Goal: Task Accomplishment & Management: Use online tool/utility

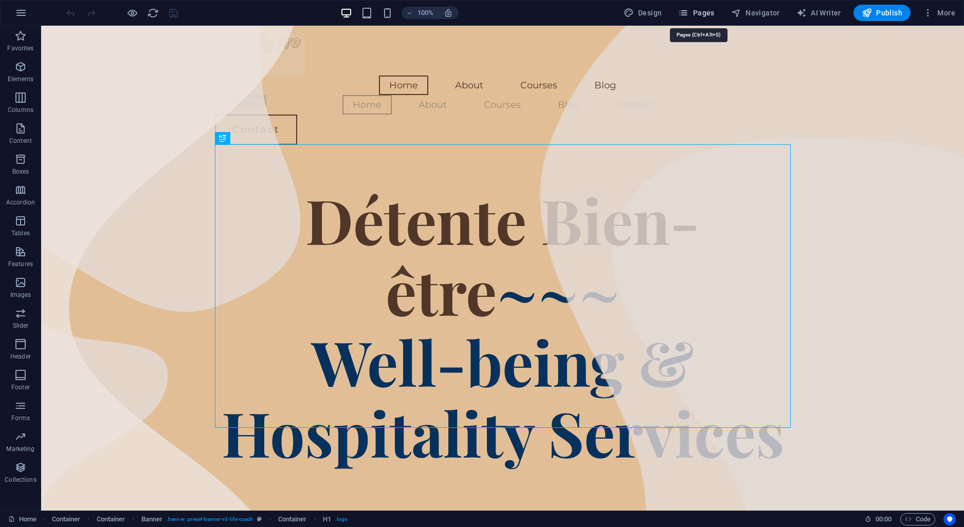
click at [704, 14] on span "Pages" at bounding box center [696, 13] width 36 height 10
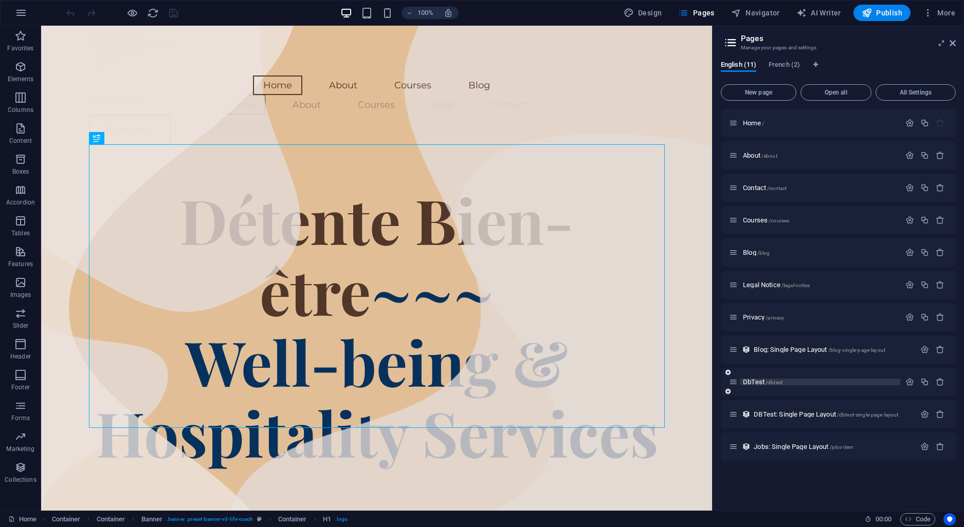
click at [767, 379] on span "DbTest /dbtest" at bounding box center [763, 382] width 40 height 8
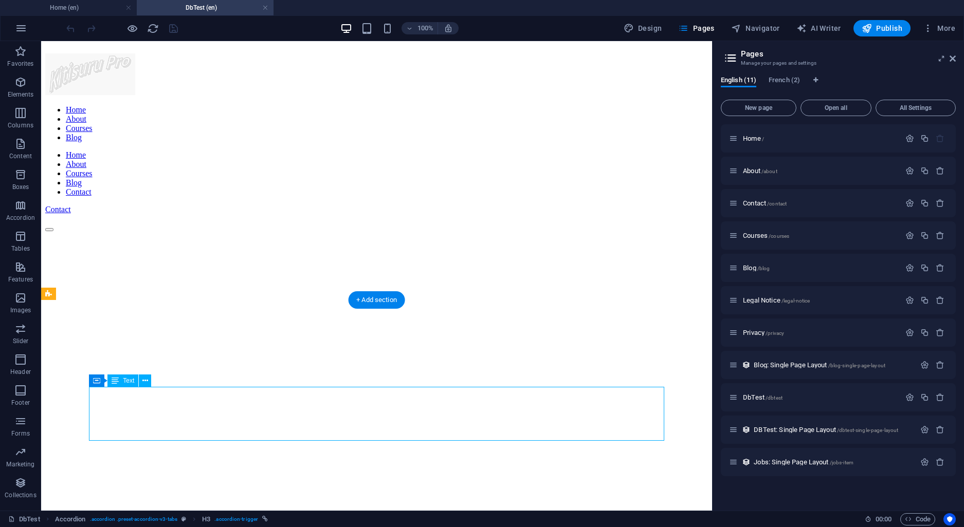
drag, startPoint x: 625, startPoint y: 432, endPoint x: 618, endPoint y: 431, distance: 6.8
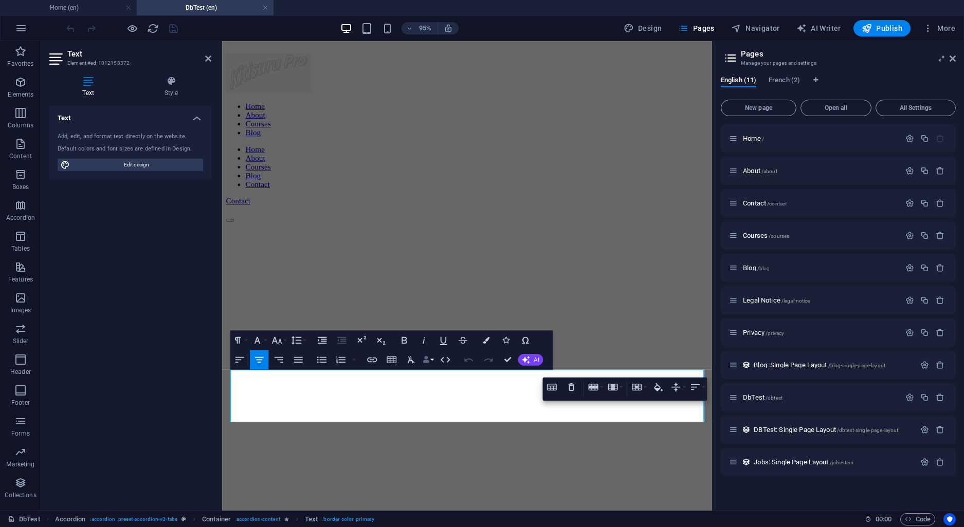
click at [427, 363] on icon "button" at bounding box center [426, 360] width 7 height 7
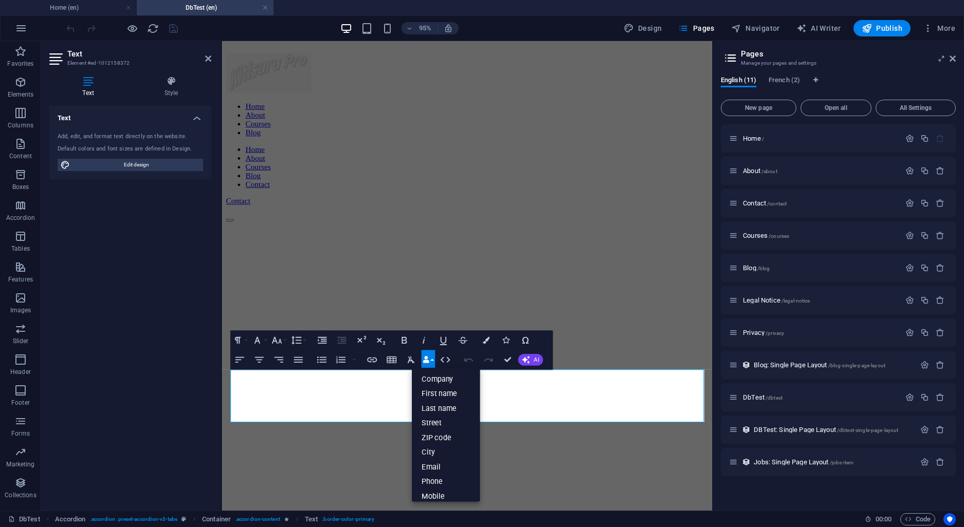
click at [427, 363] on icon "button" at bounding box center [426, 360] width 7 height 7
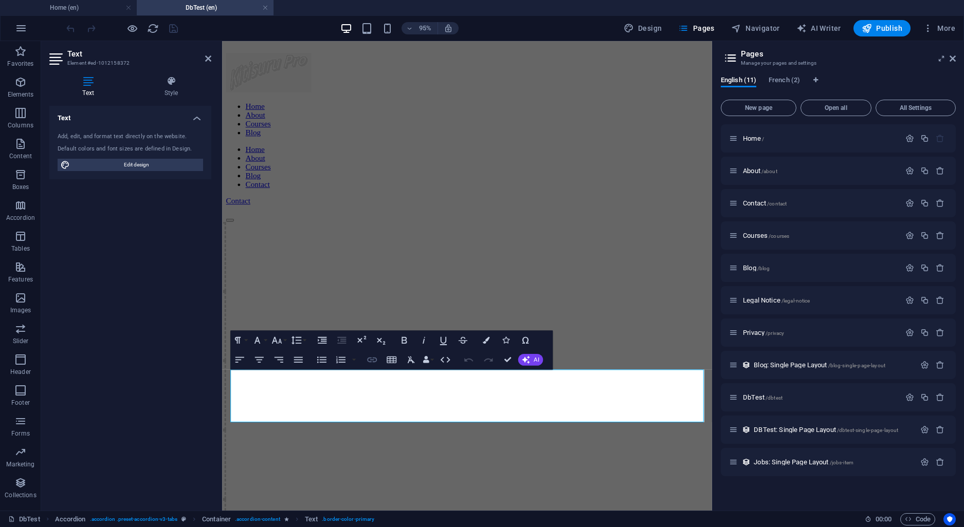
click at [368, 359] on icon "button" at bounding box center [372, 360] width 10 height 5
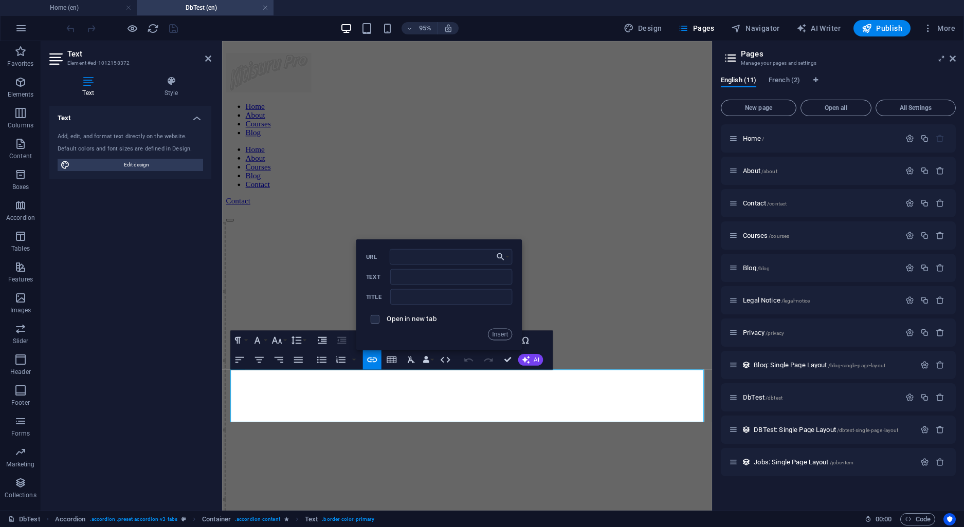
click at [543, 342] on div "Paragraph Format Normal Heading 1 Heading 2 Heading 3 Heading 4 Heading 5 Headi…" at bounding box center [391, 350] width 322 height 39
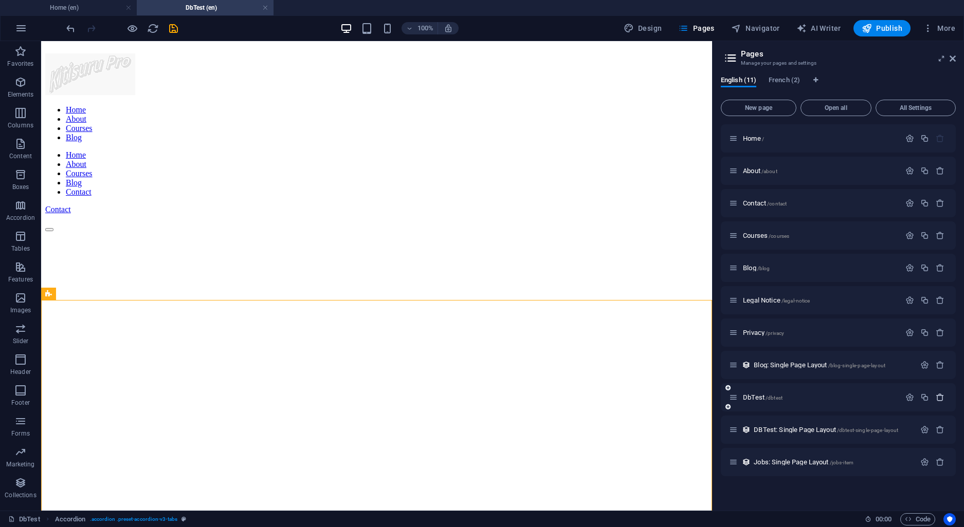
click at [938, 394] on icon "button" at bounding box center [940, 397] width 9 height 9
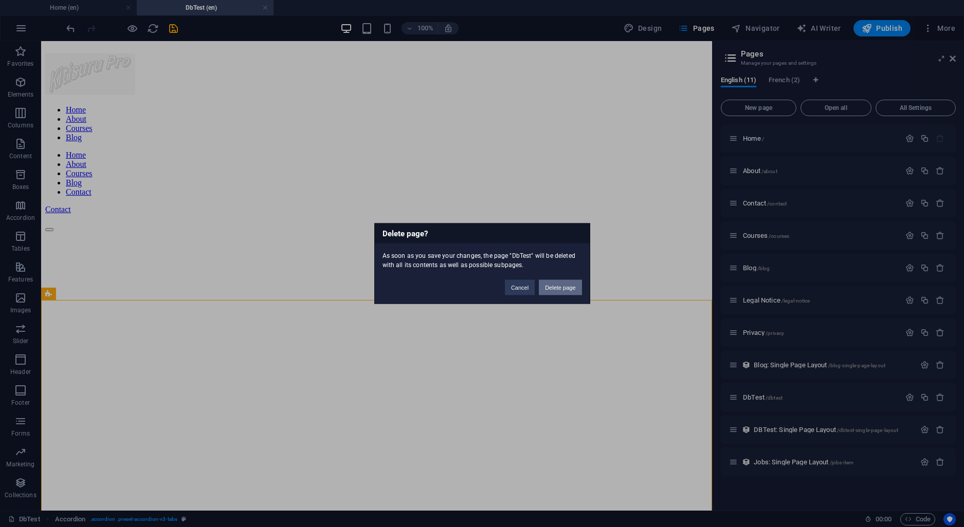
click at [571, 287] on button "Delete page" at bounding box center [560, 287] width 43 height 15
click at [558, 287] on button "Save and close" at bounding box center [556, 287] width 51 height 15
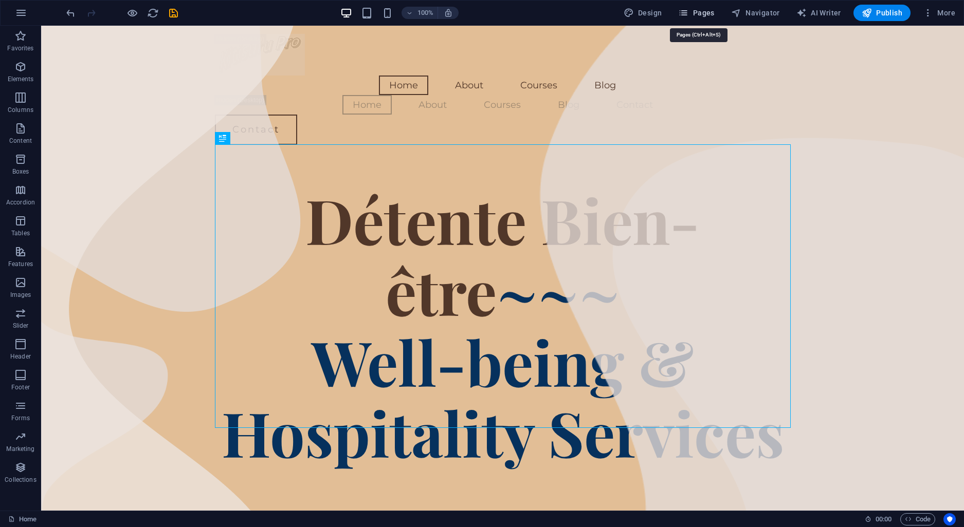
click at [688, 14] on icon "button" at bounding box center [683, 13] width 10 height 10
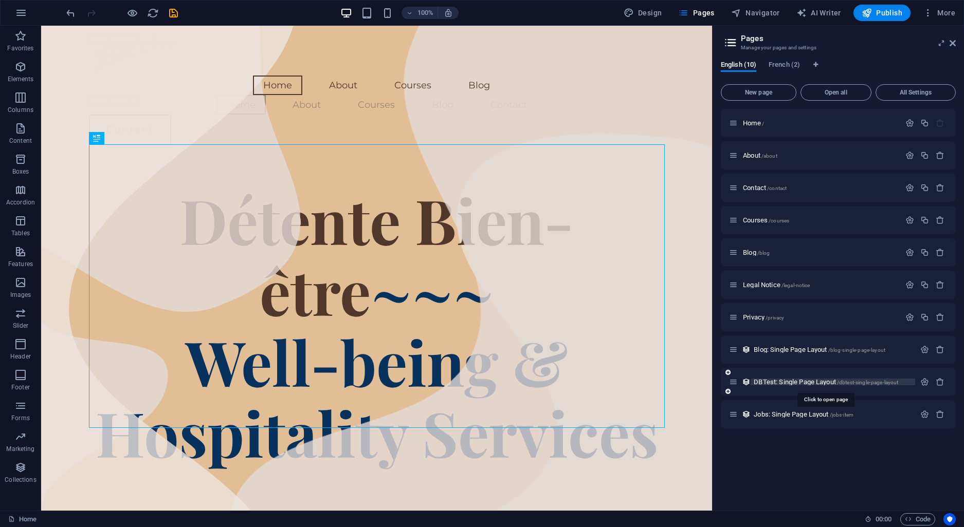
click at [800, 384] on span "DBTest: Single Page Layout /dbtest-single-page-layout" at bounding box center [826, 382] width 144 height 8
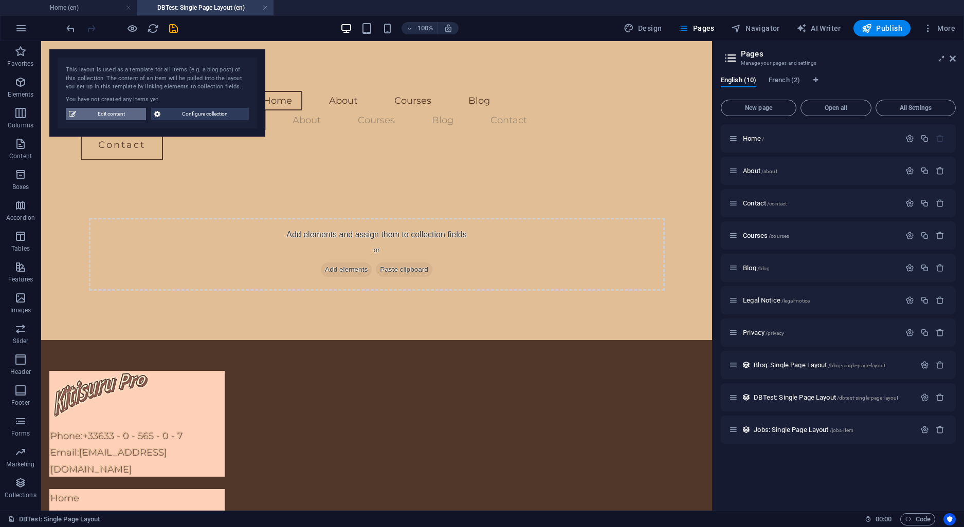
click at [117, 115] on span "Edit content" at bounding box center [111, 114] width 64 height 12
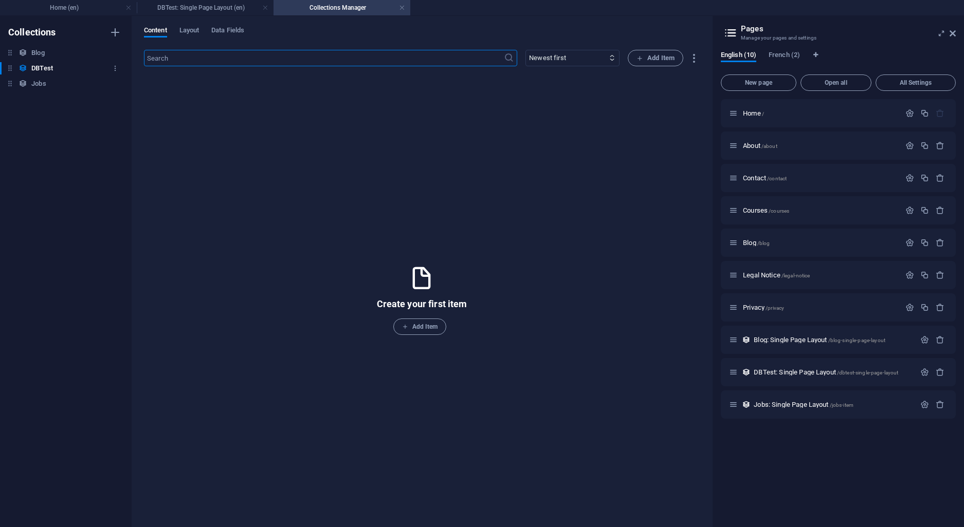
click at [40, 67] on h6 "DBTest" at bounding box center [42, 68] width 22 height 12
click at [405, 6] on h4 "Collections Manager" at bounding box center [341, 7] width 137 height 11
click at [404, 6] on link at bounding box center [402, 8] width 6 height 10
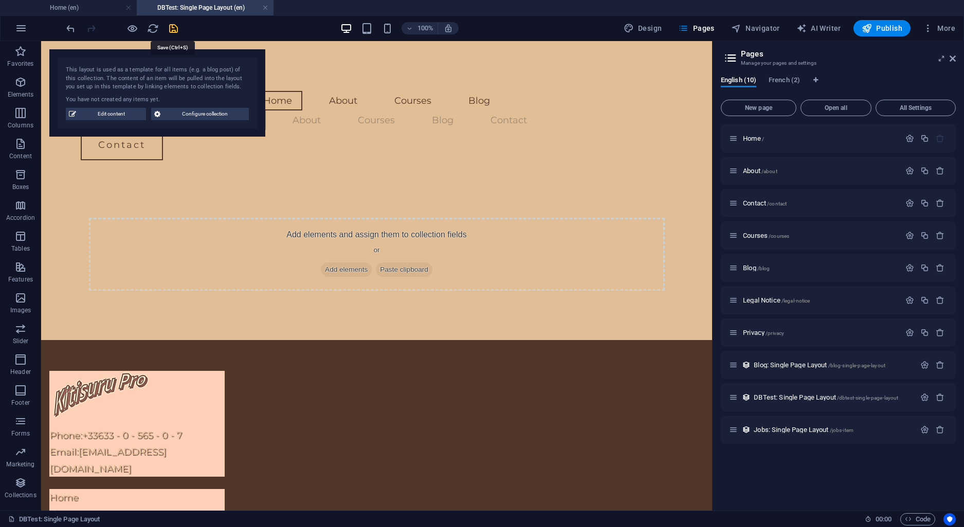
click at [172, 27] on icon "save" at bounding box center [174, 29] width 12 height 12
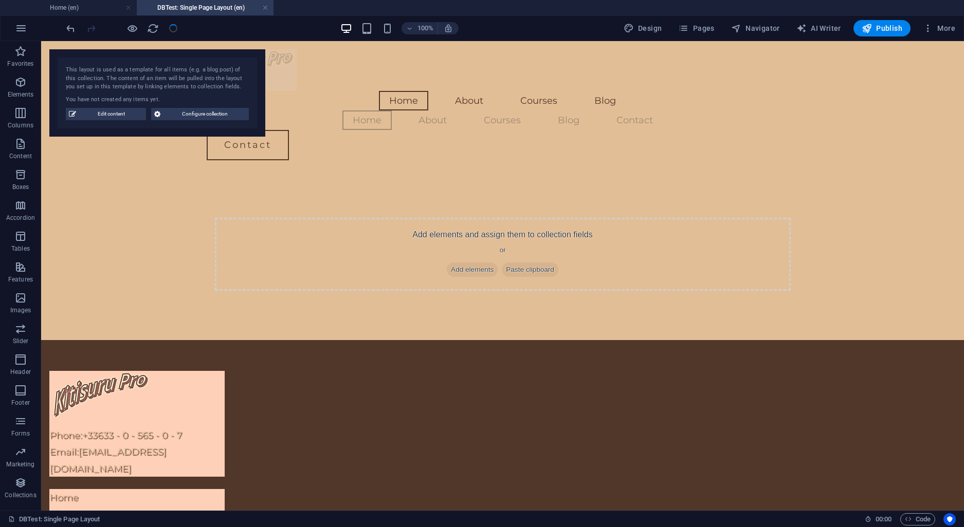
click at [194, 2] on li "DBTest: Single Page Layout (en)" at bounding box center [205, 7] width 137 height 15
click at [228, 6] on h4 "DBTest: Single Page Layout (en)" at bounding box center [205, 7] width 137 height 11
click at [266, 9] on link at bounding box center [265, 8] width 6 height 10
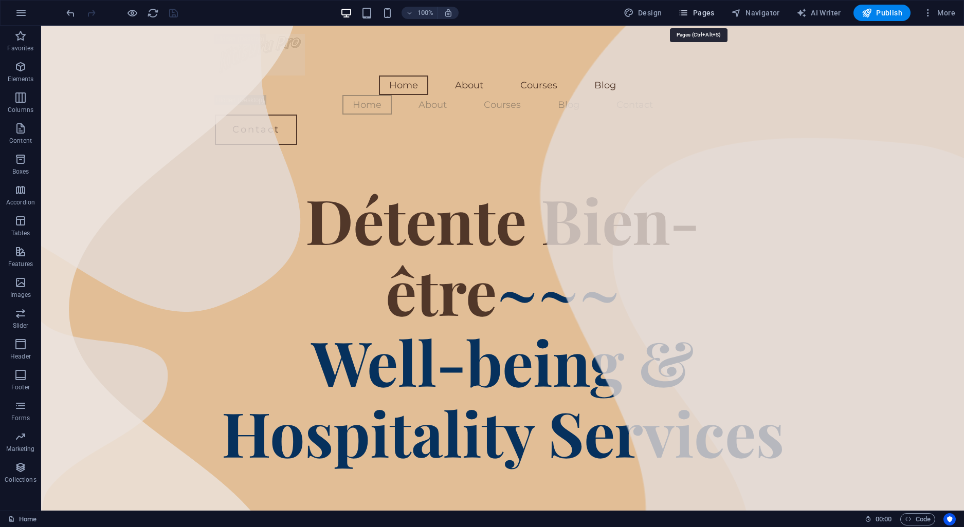
click at [706, 9] on span "Pages" at bounding box center [696, 13] width 36 height 10
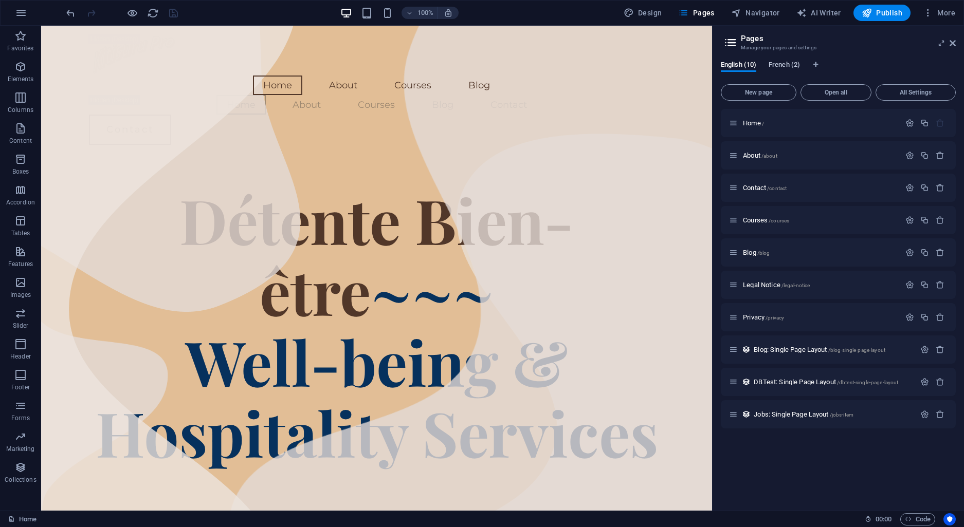
click at [791, 68] on span "French (2)" at bounding box center [784, 66] width 31 height 14
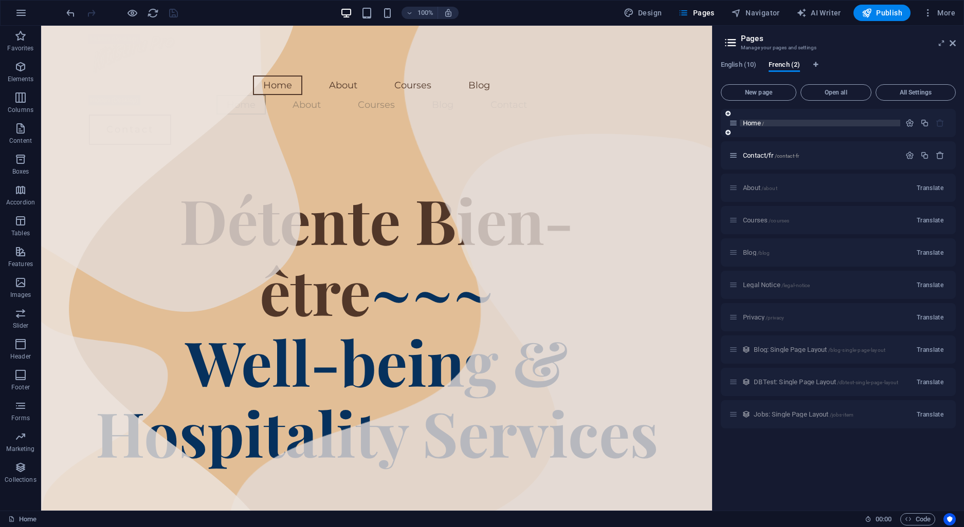
click at [755, 126] on span "Home /" at bounding box center [753, 123] width 21 height 8
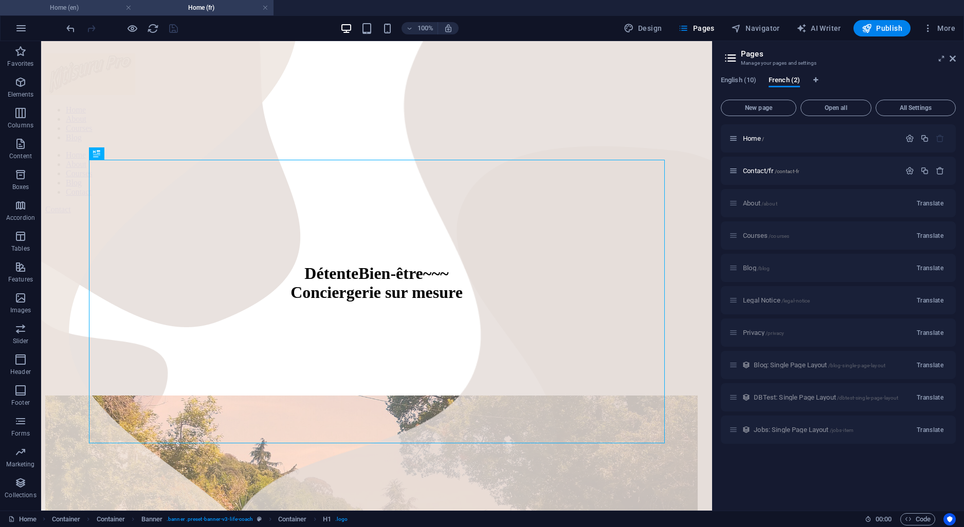
click at [71, 6] on h4 "Home (en)" at bounding box center [68, 7] width 137 height 11
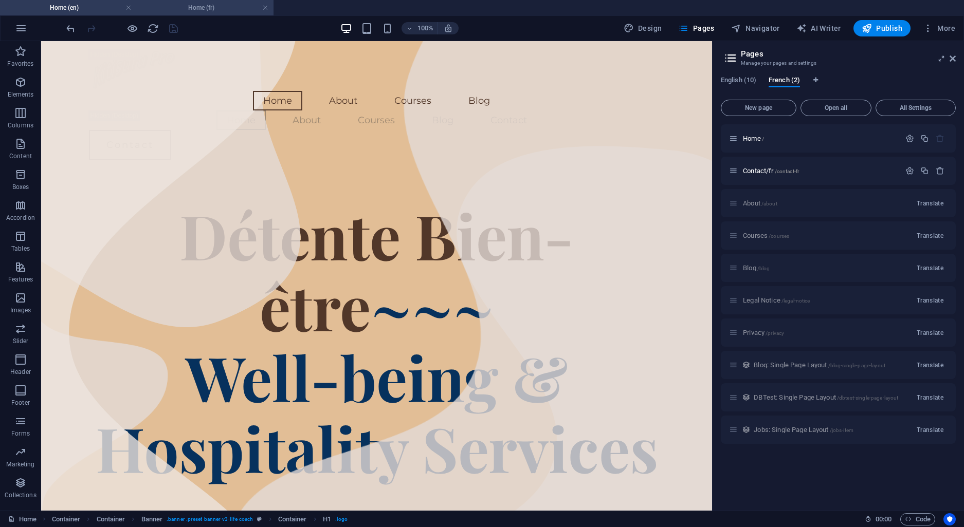
click at [205, 4] on h4 "Home (fr)" at bounding box center [205, 7] width 137 height 11
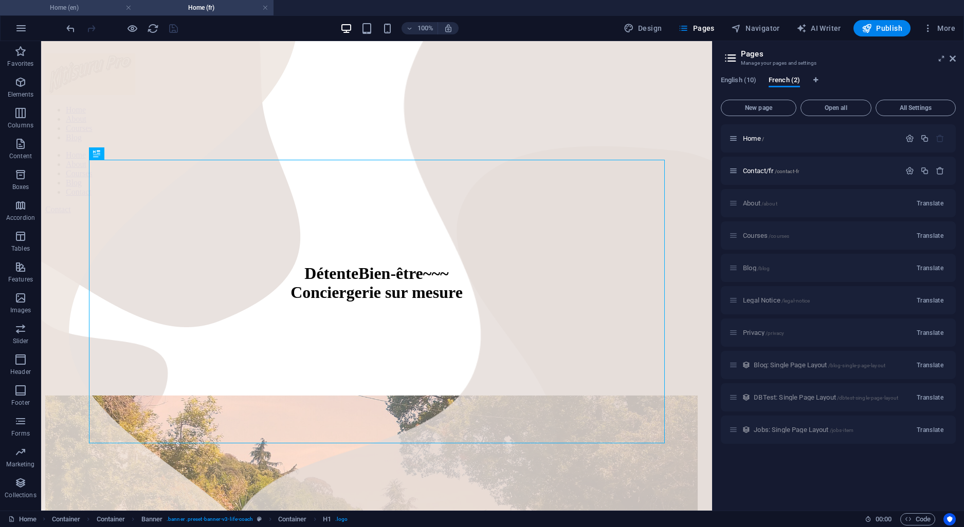
click at [67, 8] on h4 "Home (en)" at bounding box center [68, 7] width 137 height 11
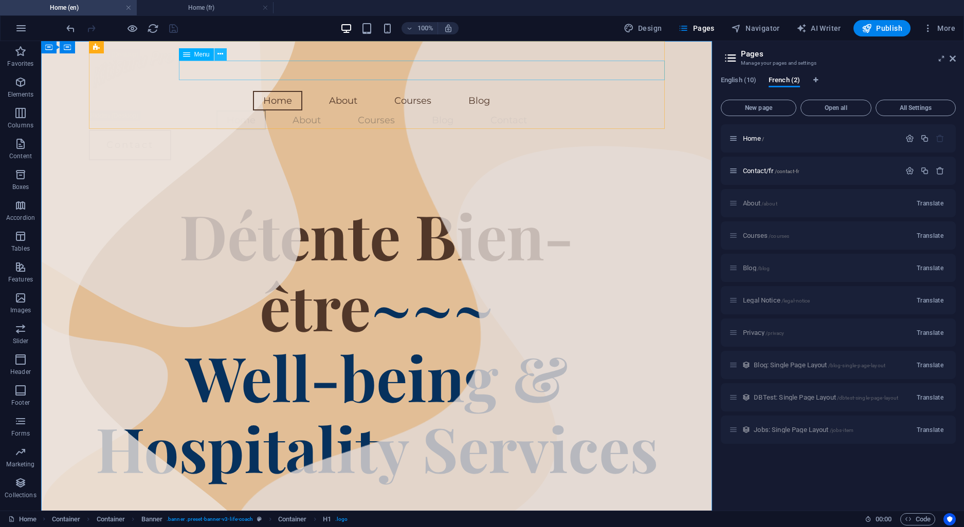
click at [217, 50] on icon at bounding box center [220, 54] width 6 height 11
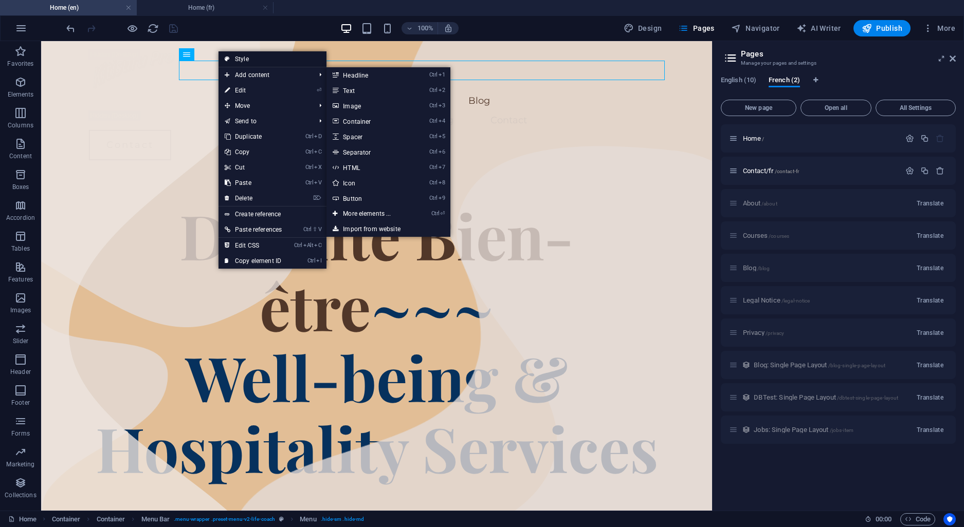
drag, startPoint x: 24, startPoint y: 20, endPoint x: 245, endPoint y: 61, distance: 224.2
click at [245, 61] on link "Style" at bounding box center [272, 58] width 108 height 15
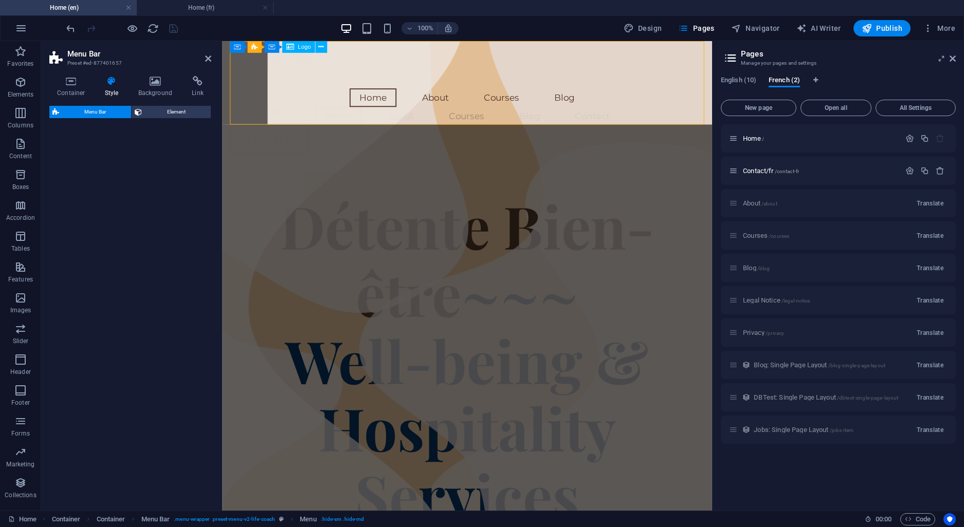
select select "rem"
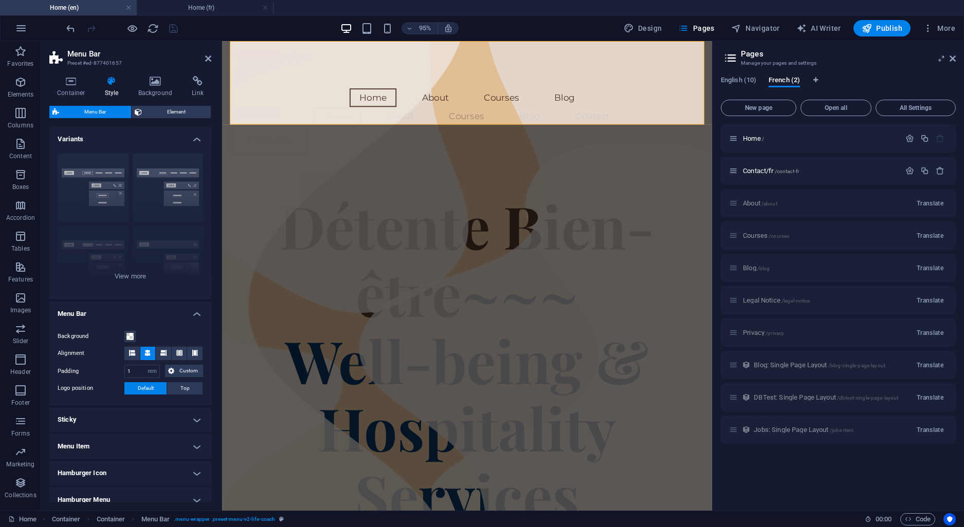
click at [197, 446] on h4 "Menu Item" at bounding box center [130, 446] width 162 height 25
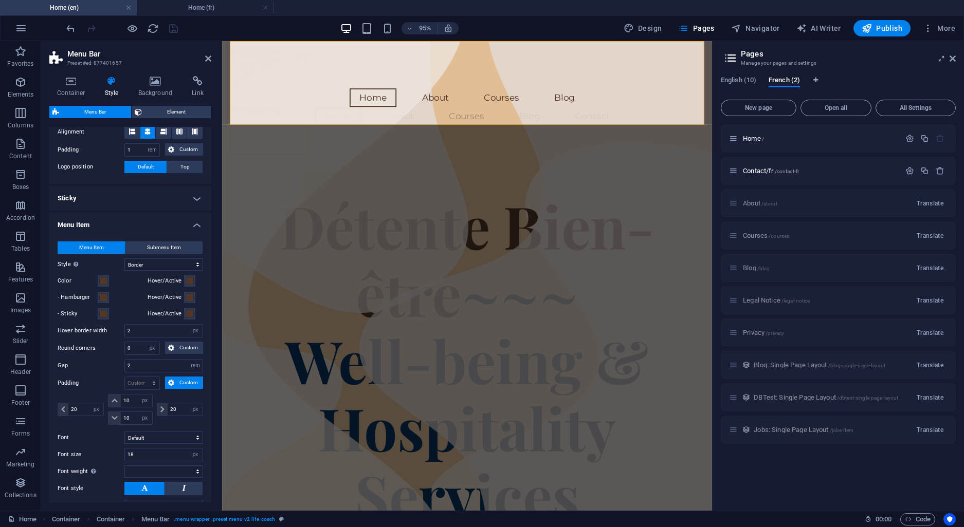
scroll to position [244, 0]
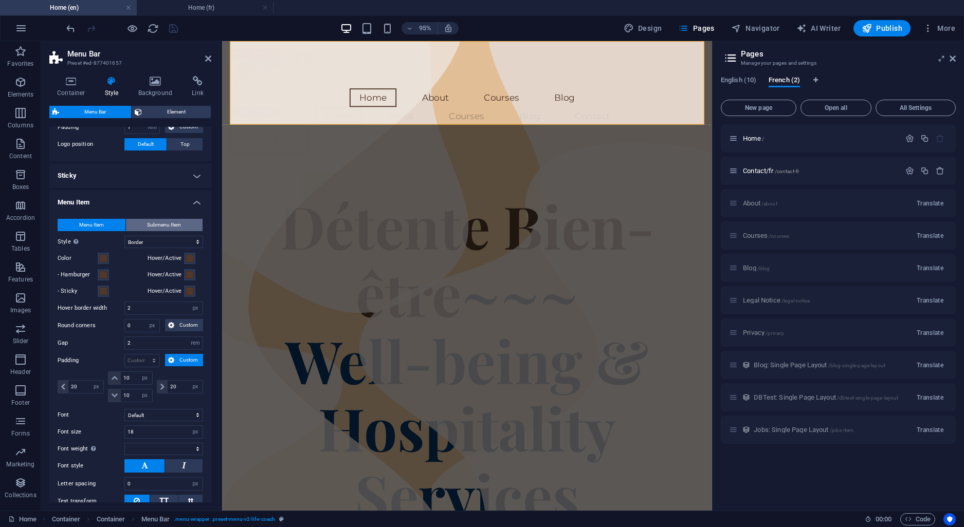
click at [161, 221] on span "Submenu Item" at bounding box center [164, 225] width 34 height 12
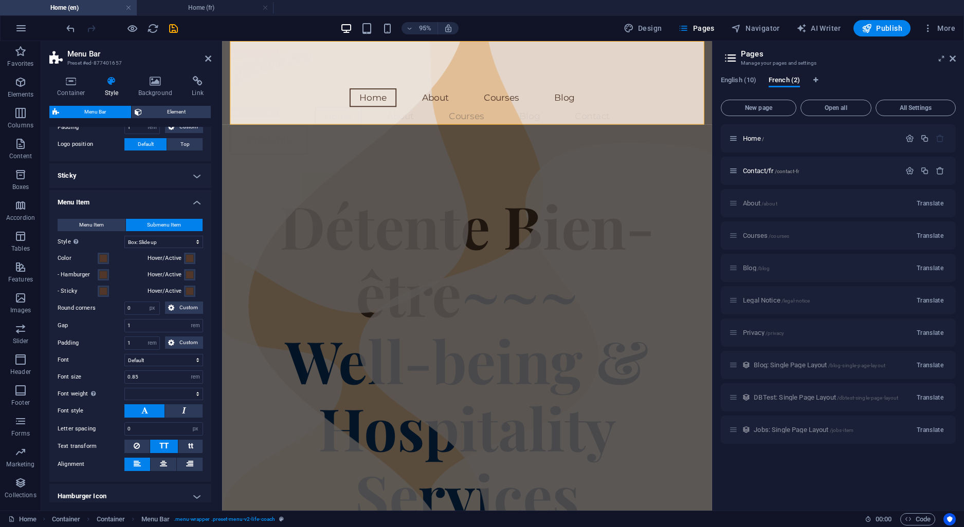
select select
click at [87, 225] on span "Menu Item" at bounding box center [91, 225] width 25 height 12
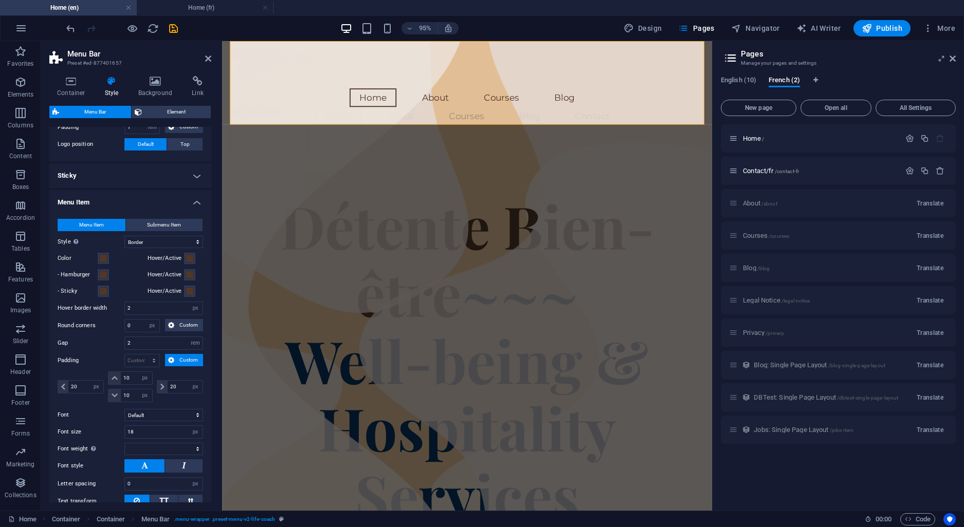
select select
click at [196, 203] on h4 "Menu Item" at bounding box center [130, 199] width 162 height 19
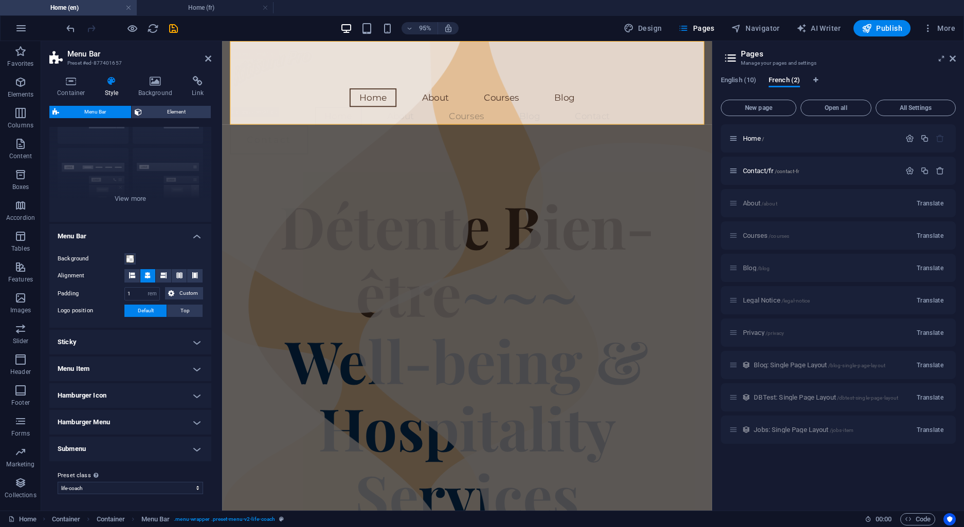
scroll to position [77, 0]
click at [196, 395] on h4 "Hamburger Icon" at bounding box center [130, 396] width 162 height 25
click at [198, 396] on h4 "Hamburger Icon" at bounding box center [130, 393] width 162 height 19
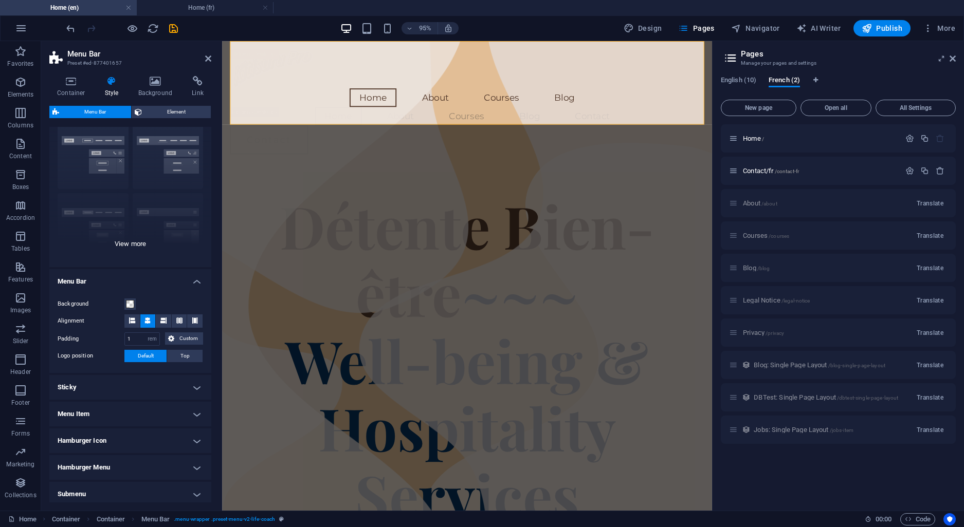
scroll to position [0, 0]
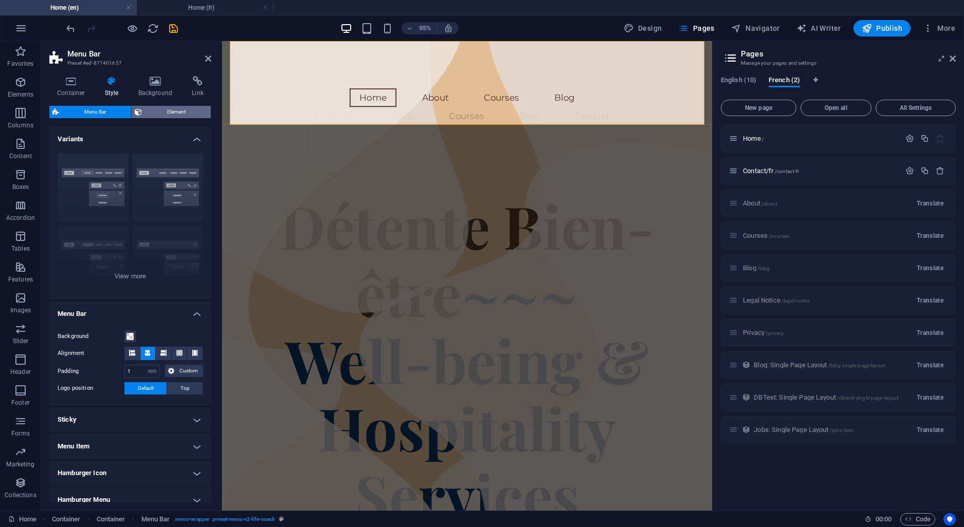
click at [161, 114] on span "Element" at bounding box center [176, 112] width 63 height 12
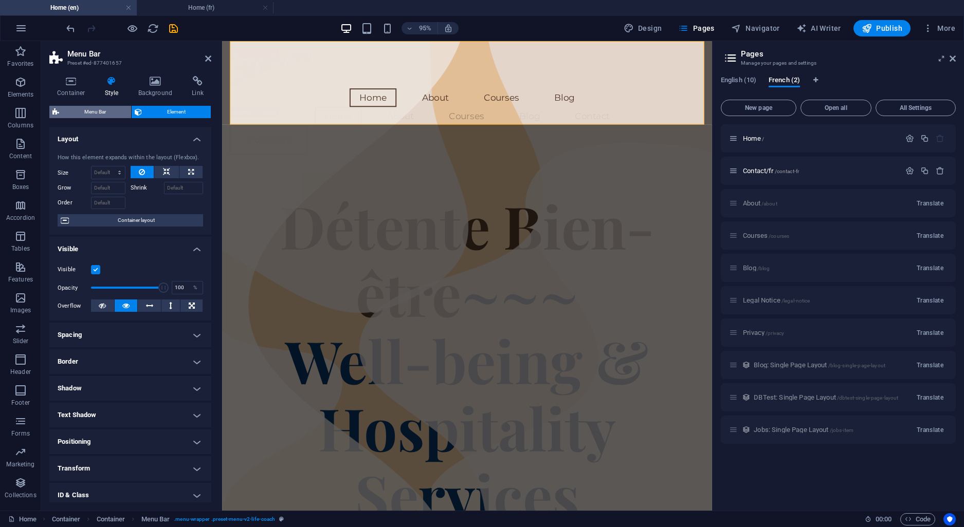
click at [87, 115] on span "Menu Bar" at bounding box center [95, 112] width 66 height 12
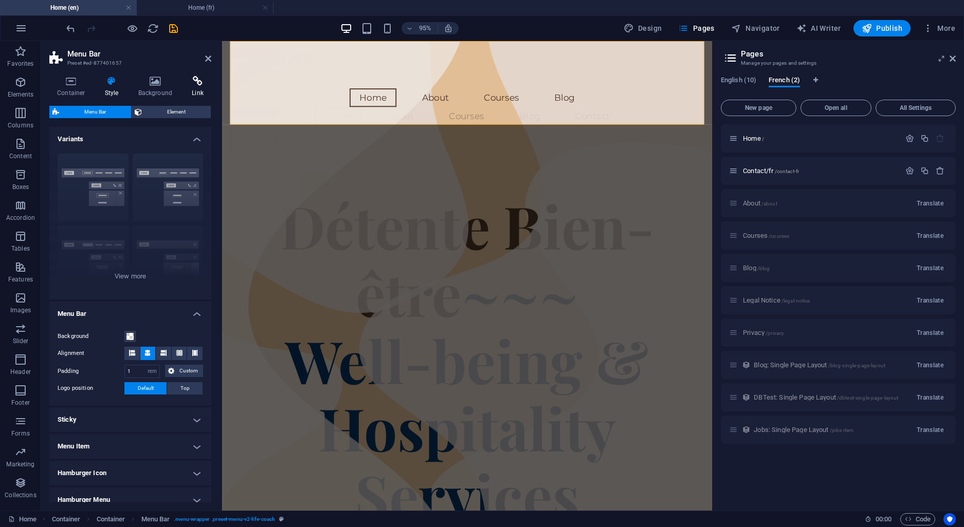
click at [196, 83] on icon at bounding box center [197, 81] width 27 height 10
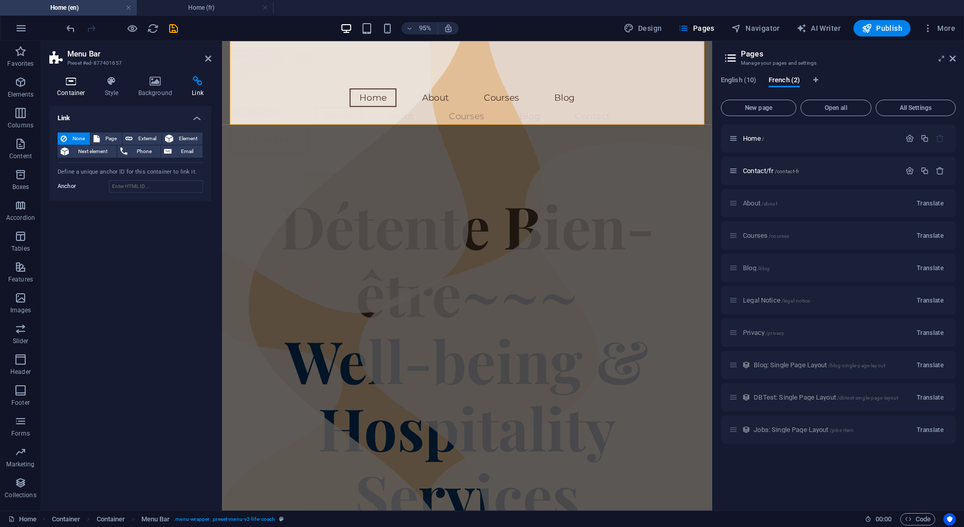
click at [68, 86] on icon at bounding box center [71, 81] width 44 height 10
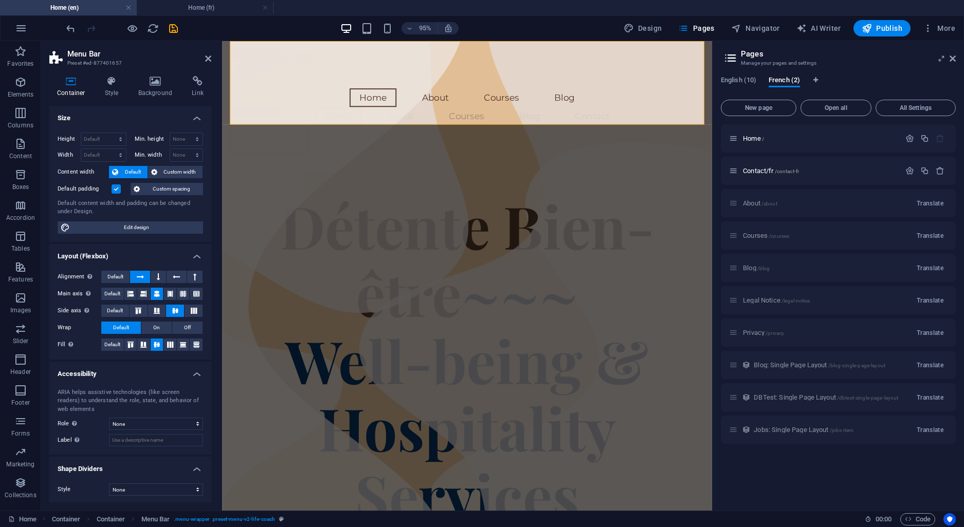
scroll to position [2, 0]
click at [210, 56] on icon at bounding box center [208, 58] width 6 height 8
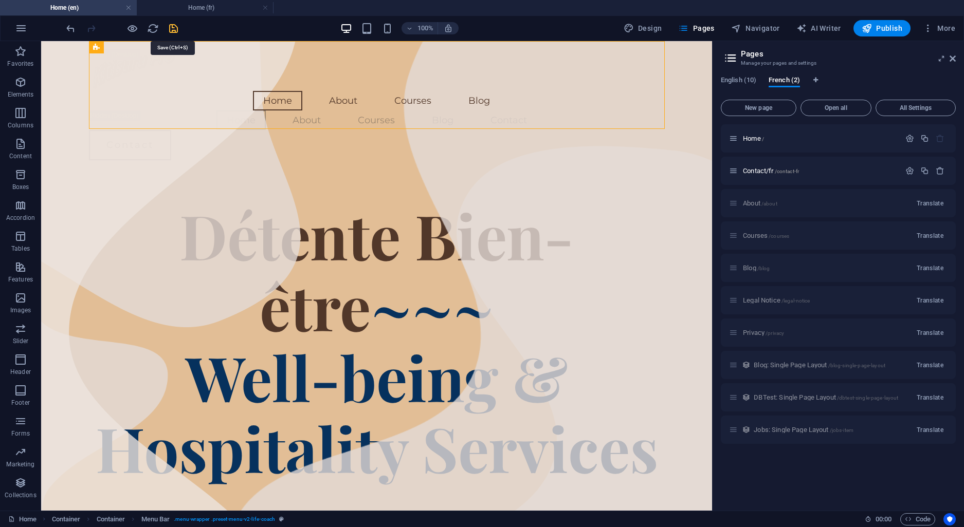
click at [174, 27] on icon "save" at bounding box center [174, 29] width 12 height 12
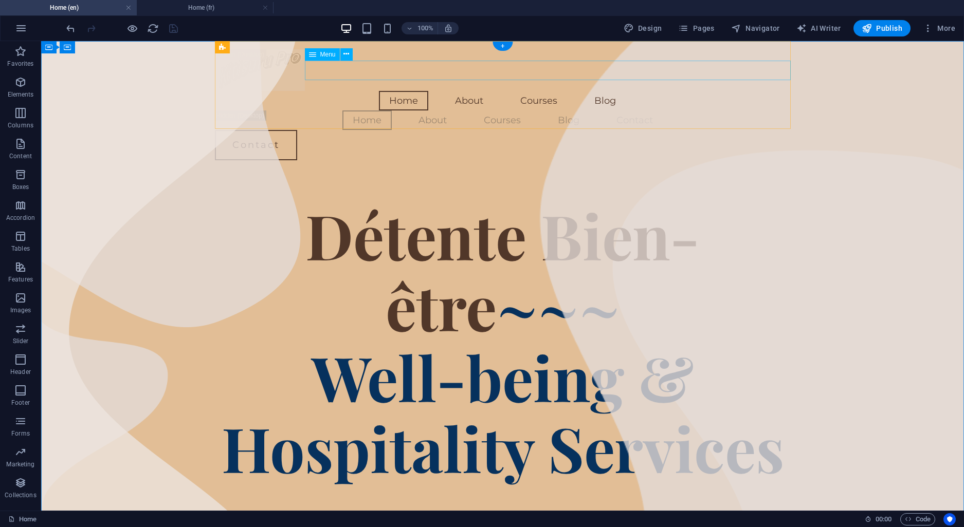
click at [478, 91] on nav "Home About Courses Blog" at bounding box center [503, 101] width 576 height 20
click at [315, 53] on icon at bounding box center [312, 54] width 7 height 12
select select
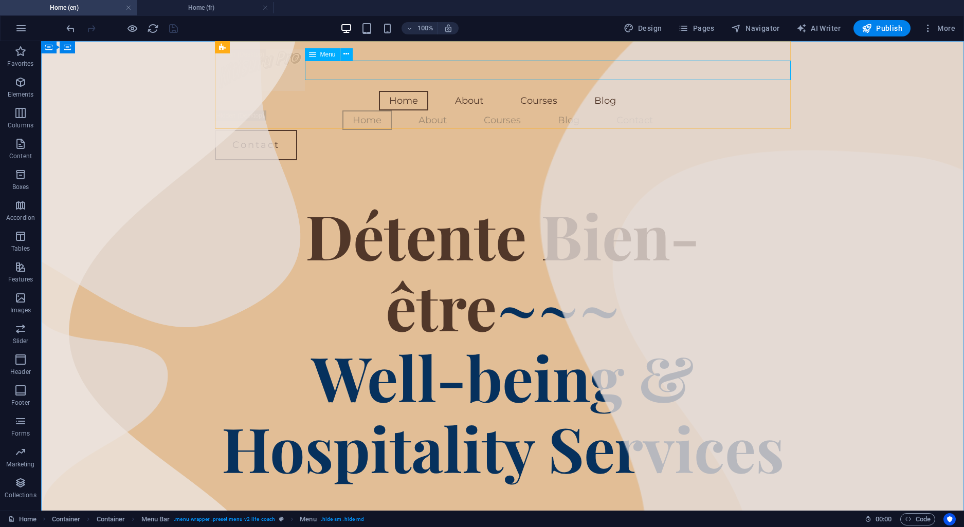
select select "1"
select select
select select "3"
select select
select select "4"
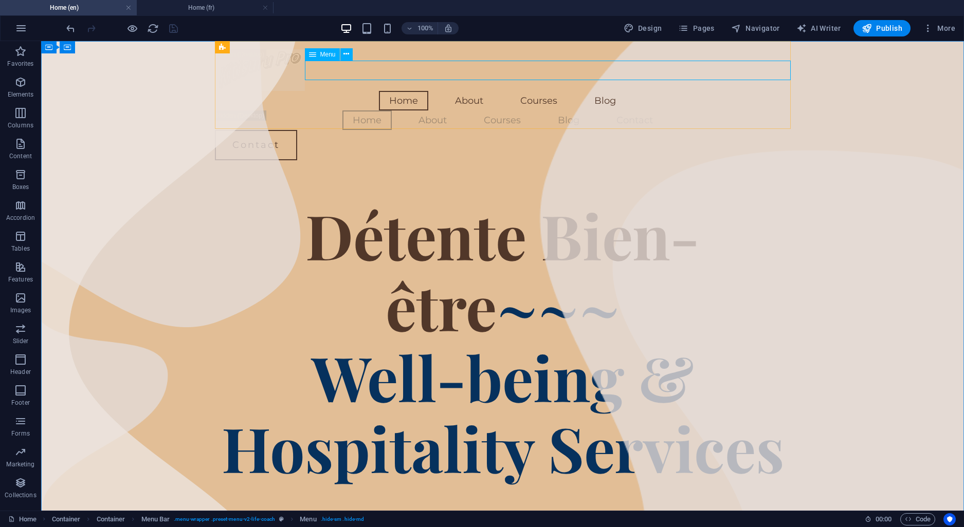
select select
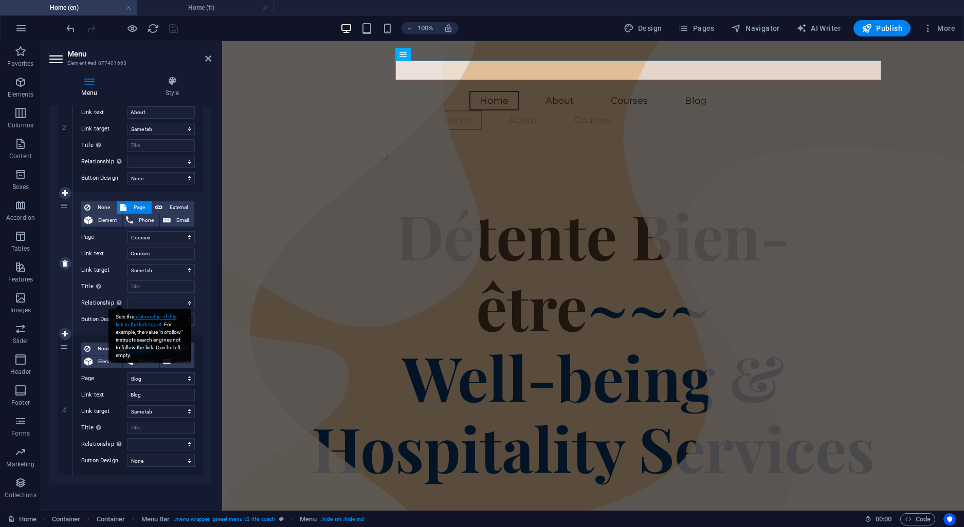
scroll to position [295, 0]
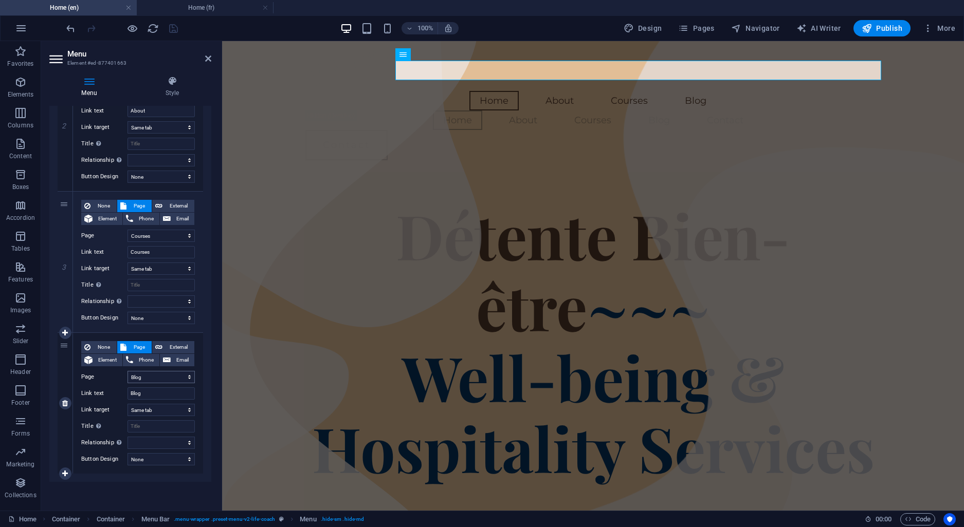
click at [127, 371] on select "Home About Contact Courses Blog Legal Notice Privacy Home Contact/fr" at bounding box center [160, 377] width 67 height 12
click at [40, 359] on span "Header" at bounding box center [20, 366] width 41 height 25
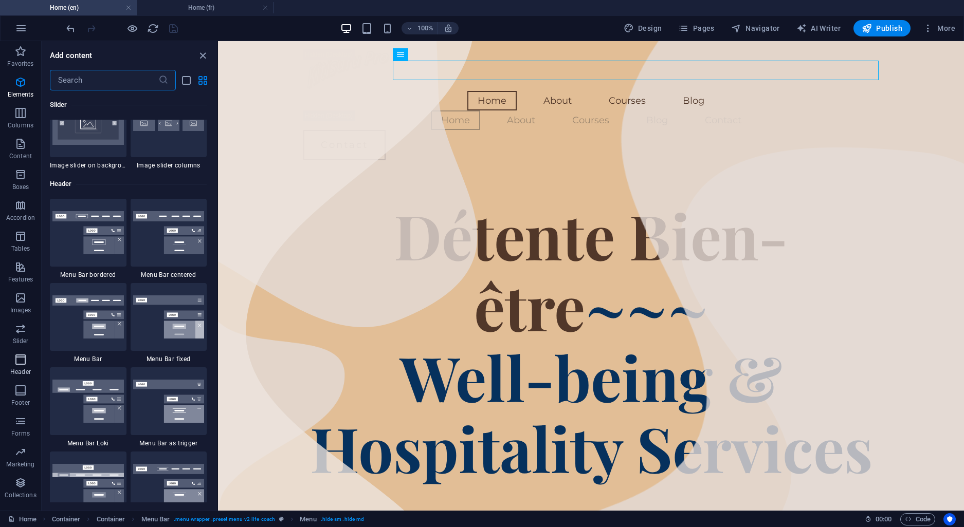
scroll to position [6190, 0]
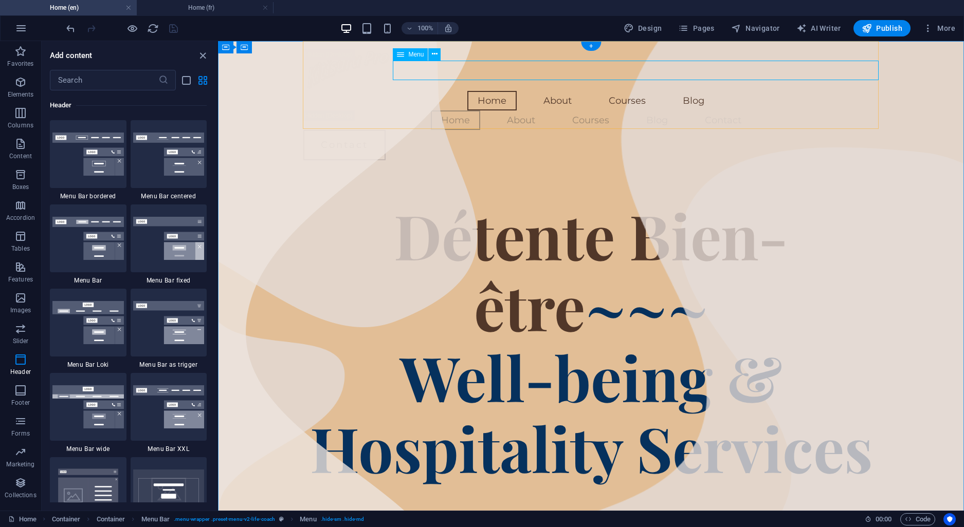
click at [477, 91] on nav "Home About Courses Blog" at bounding box center [591, 101] width 576 height 20
click at [405, 59] on div "Menu" at bounding box center [410, 54] width 35 height 12
click at [436, 52] on icon at bounding box center [435, 54] width 6 height 11
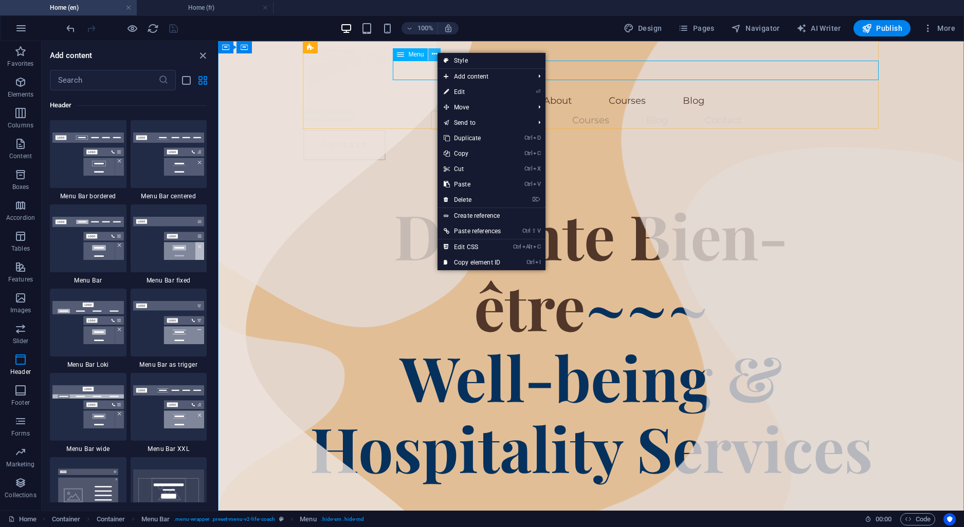
click at [436, 52] on icon at bounding box center [435, 54] width 6 height 11
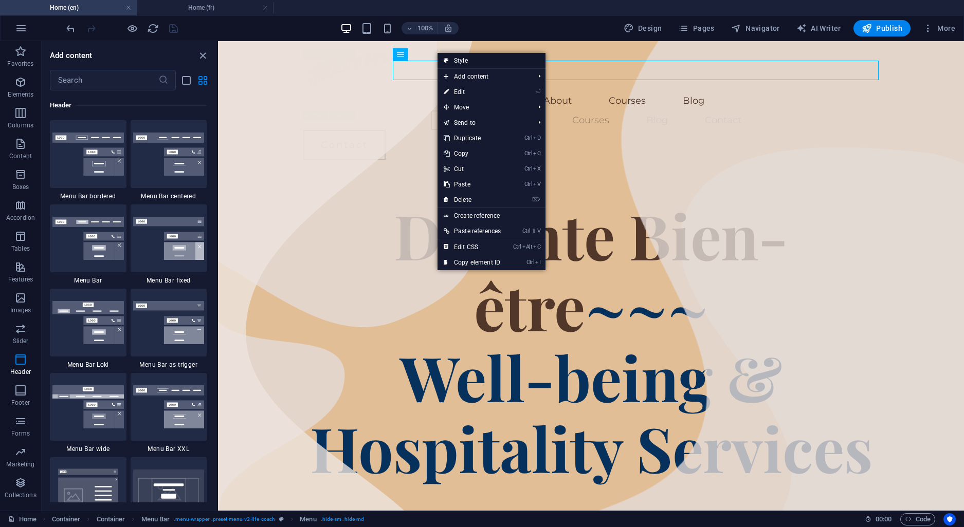
click at [461, 55] on link "Style" at bounding box center [491, 60] width 108 height 15
select select "rem"
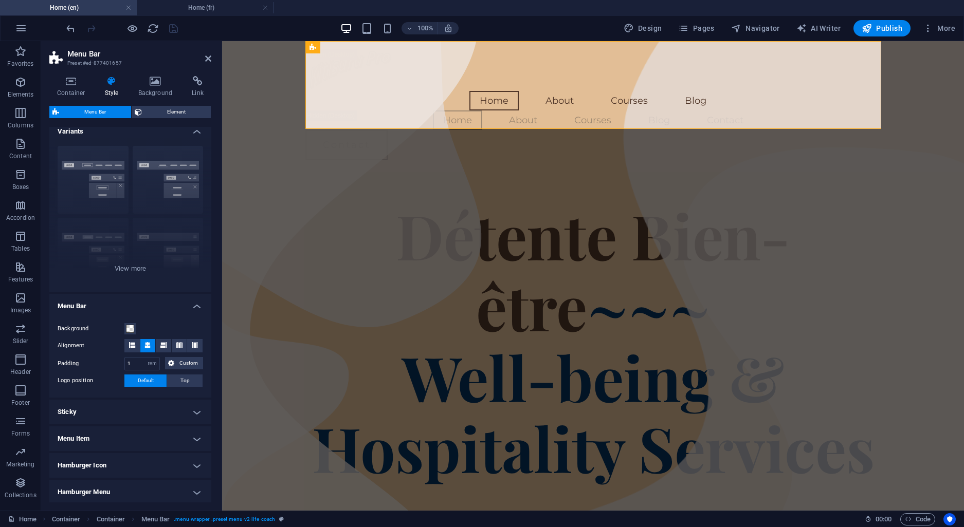
scroll to position [0, 0]
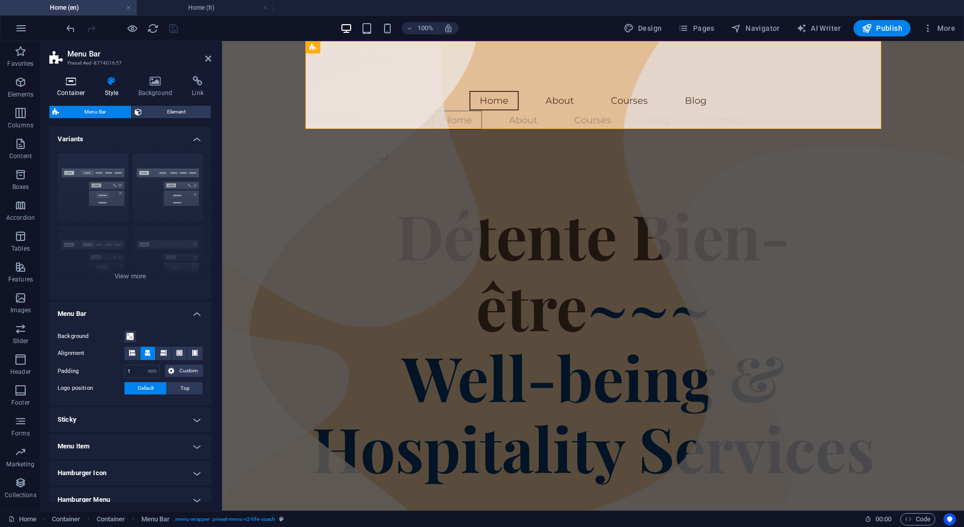
click at [72, 92] on h4 "Container" at bounding box center [73, 87] width 48 height 22
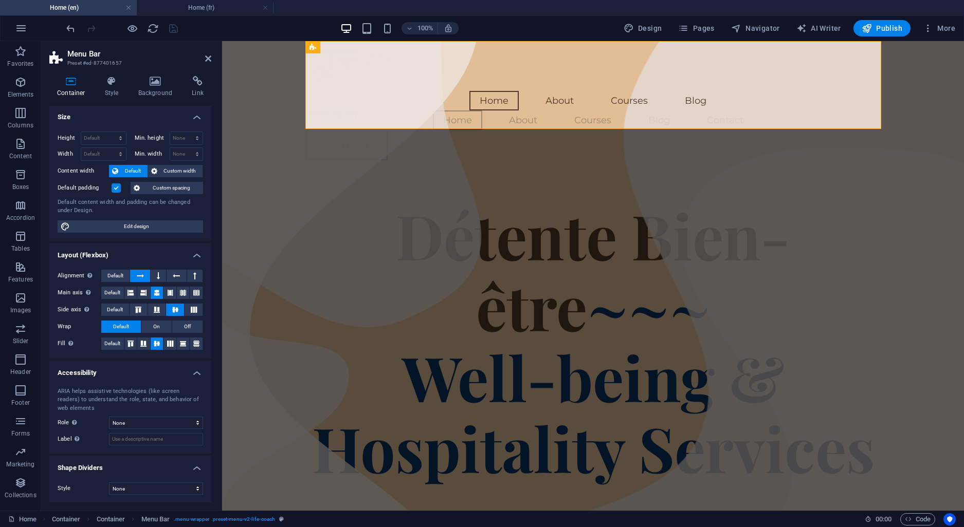
scroll to position [2, 0]
click at [195, 373] on h4 "Accessibility" at bounding box center [130, 369] width 162 height 19
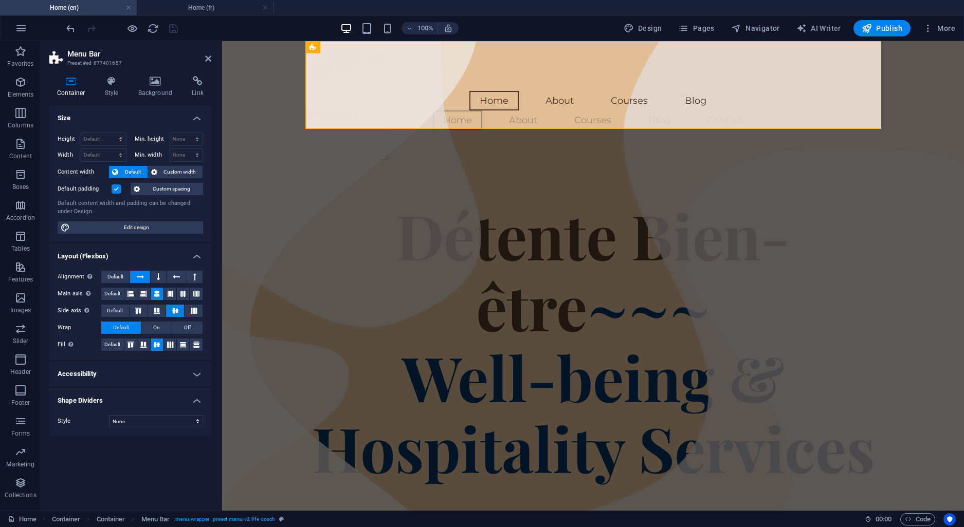
click at [195, 373] on h4 "Accessibility" at bounding box center [130, 374] width 162 height 25
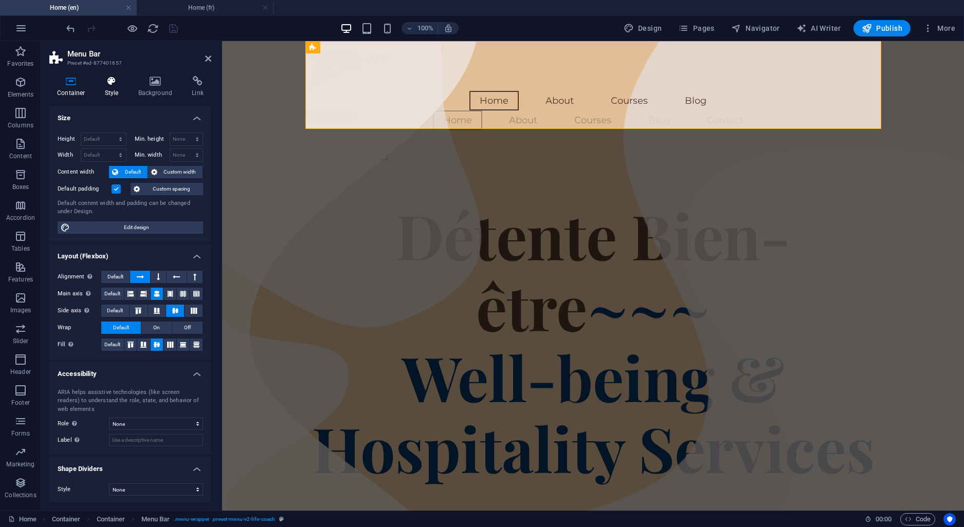
click at [105, 85] on icon at bounding box center [111, 81] width 29 height 10
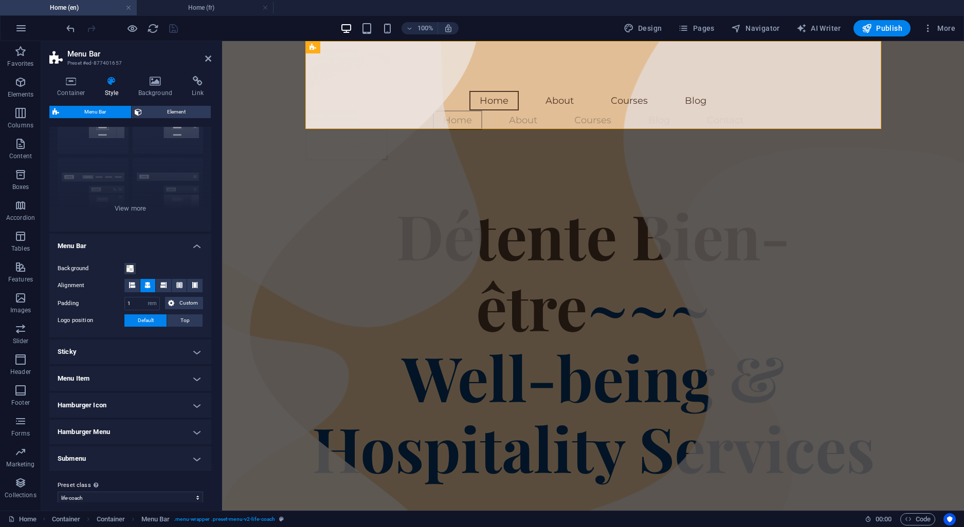
scroll to position [77, 0]
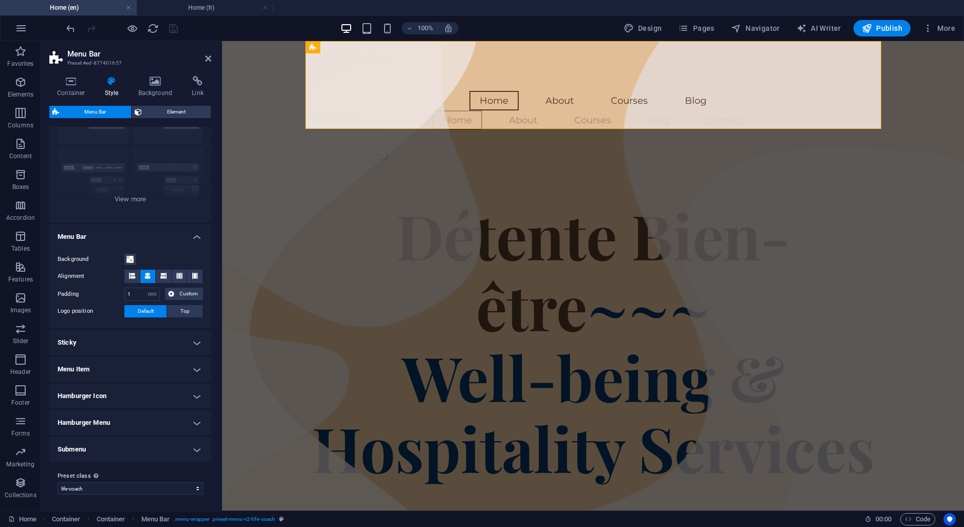
click at [201, 447] on h4 "Submenu" at bounding box center [130, 449] width 162 height 25
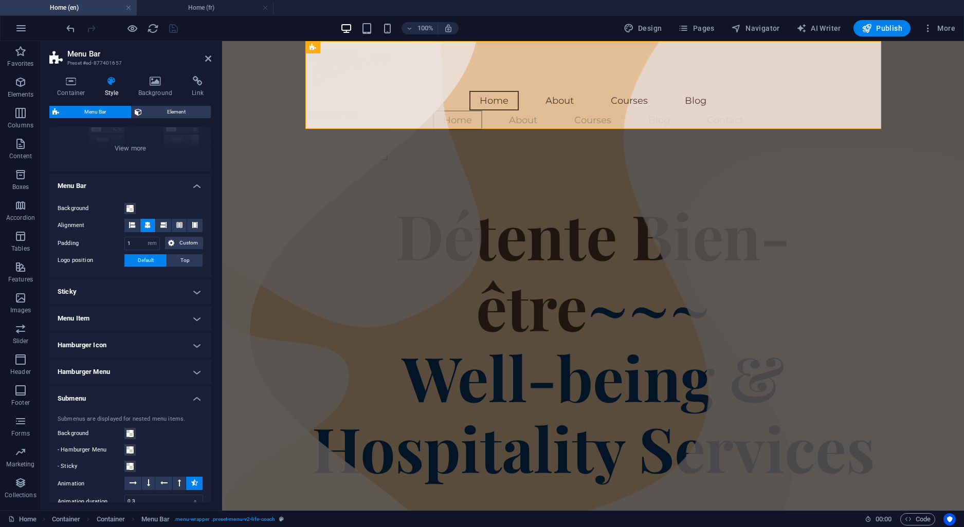
scroll to position [108, 0]
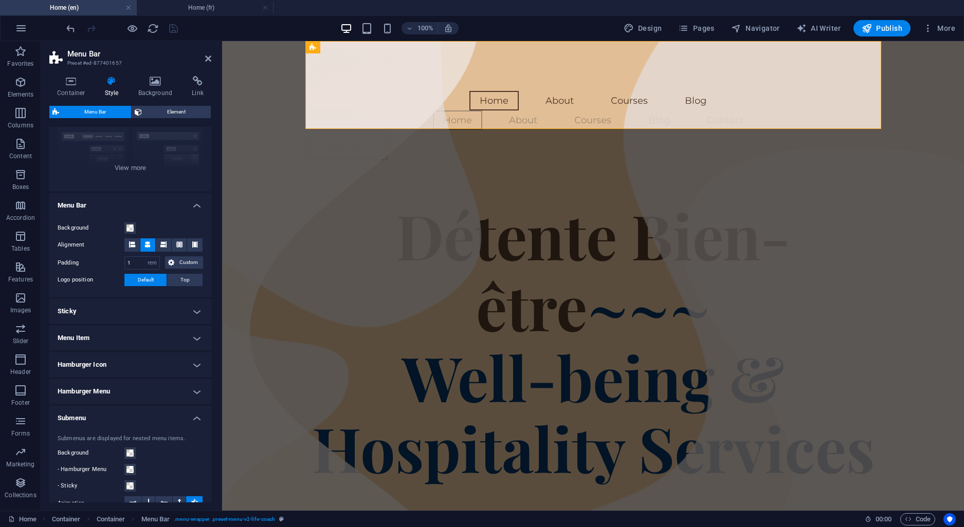
click at [197, 415] on h4 "Submenu" at bounding box center [130, 415] width 162 height 19
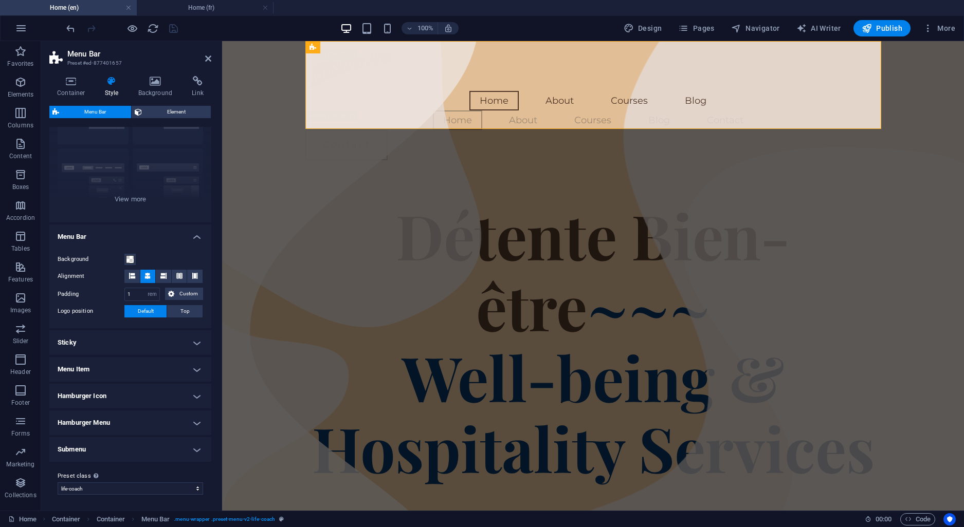
click at [196, 421] on h4 "Hamburger Menu" at bounding box center [130, 423] width 162 height 25
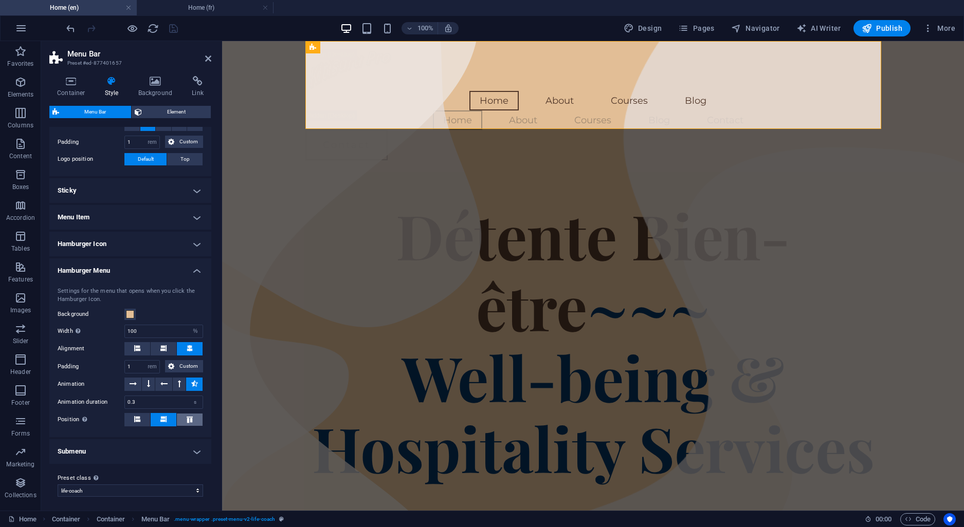
scroll to position [231, 0]
click at [194, 268] on h4 "Hamburger Menu" at bounding box center [130, 266] width 162 height 19
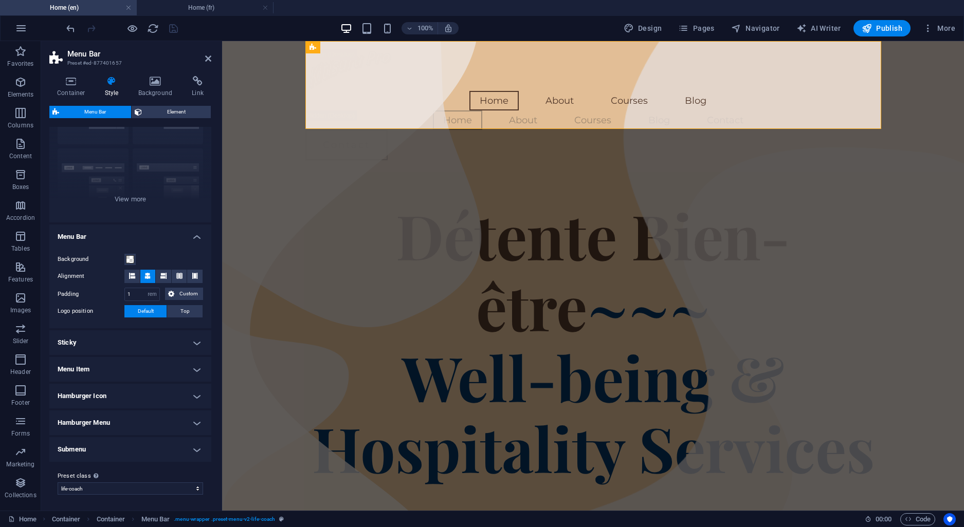
click at [189, 367] on h4 "Menu Item" at bounding box center [130, 369] width 162 height 25
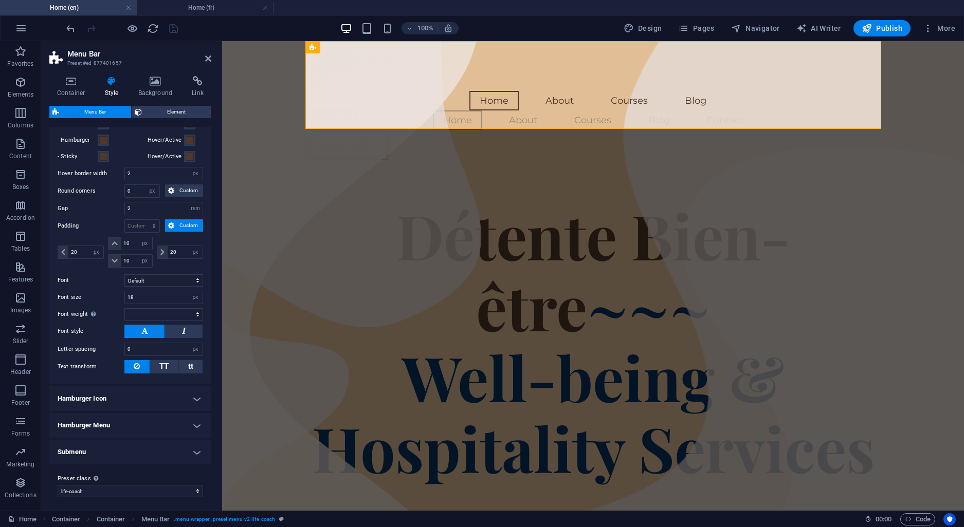
scroll to position [380, 0]
click at [196, 451] on h4 "Submenu" at bounding box center [130, 451] width 162 height 25
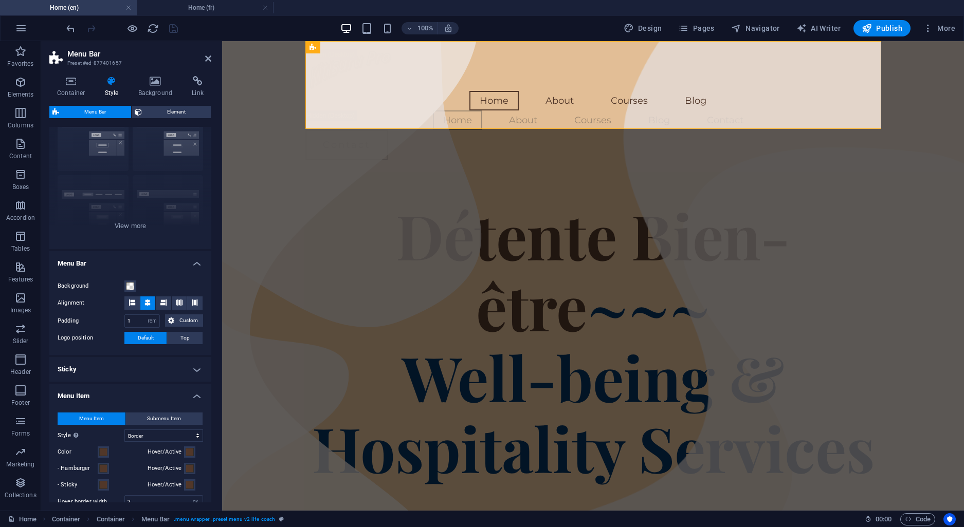
scroll to position [0, 0]
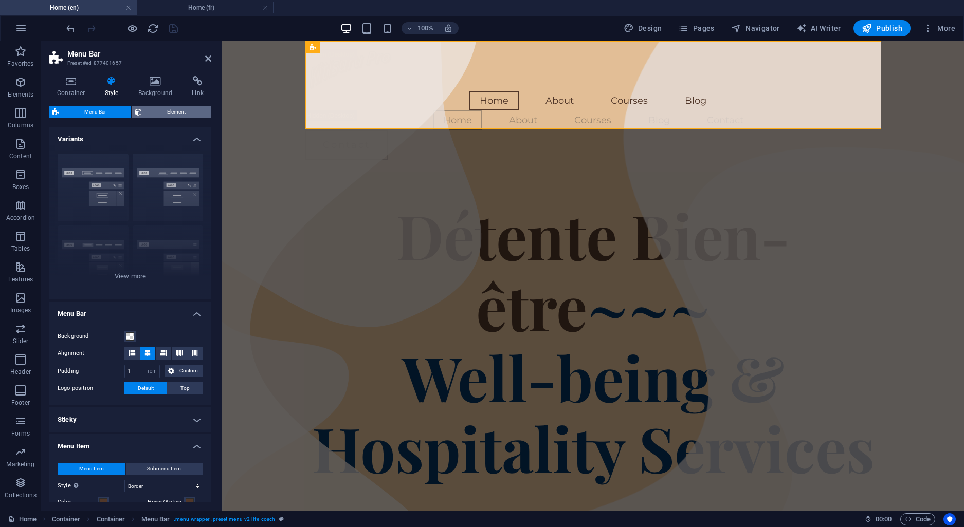
click at [171, 107] on span "Element" at bounding box center [176, 112] width 63 height 12
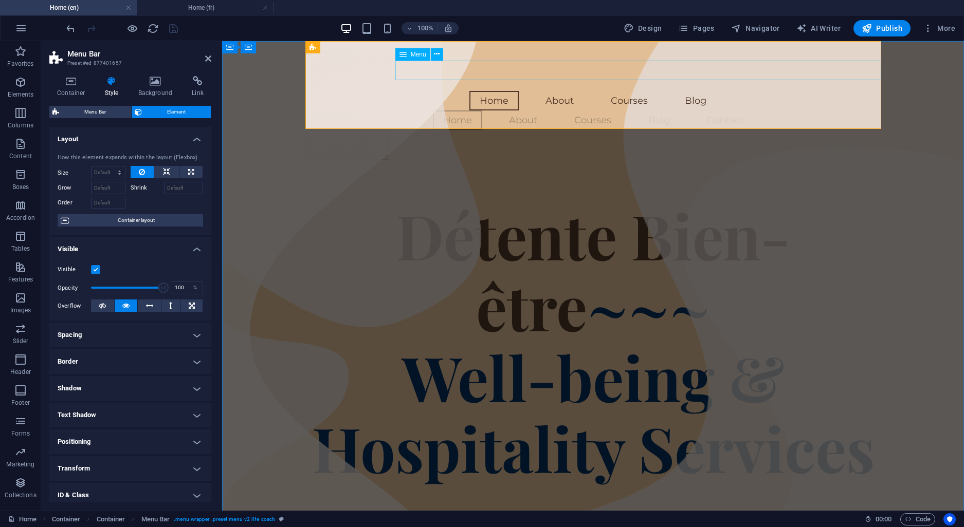
click at [573, 91] on nav "Home About Courses Blog" at bounding box center [593, 101] width 576 height 20
select select
select select "1"
select select
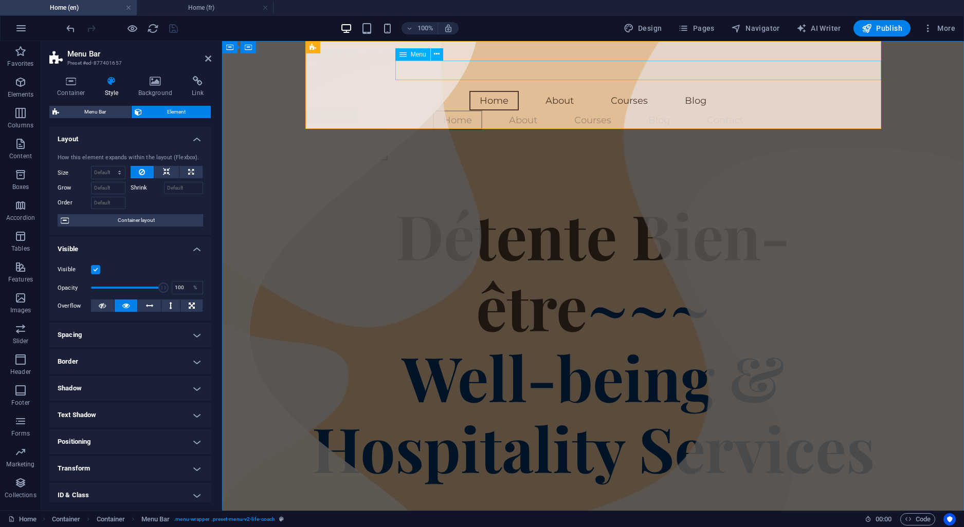
select select "3"
select select
select select "4"
select select
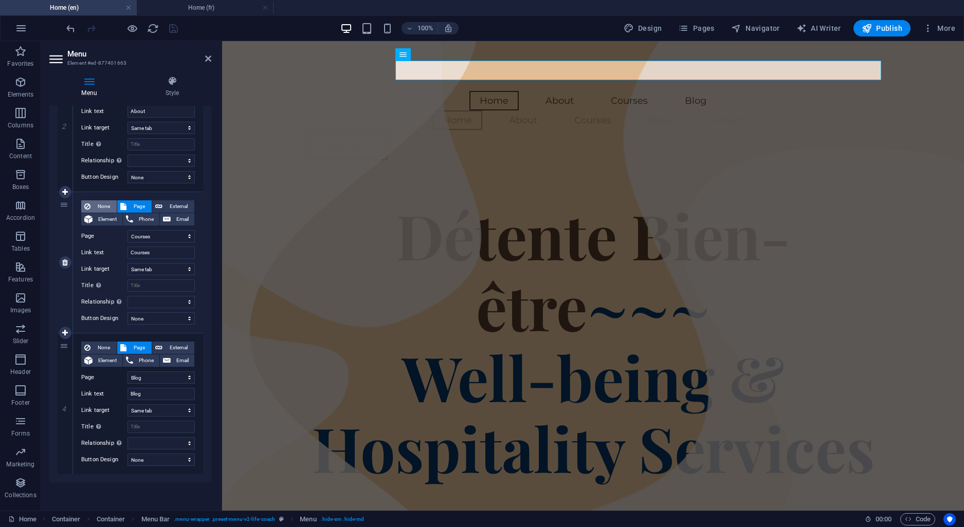
scroll to position [295, 0]
click at [295, 184] on figure at bounding box center [352, 252] width 260 height 423
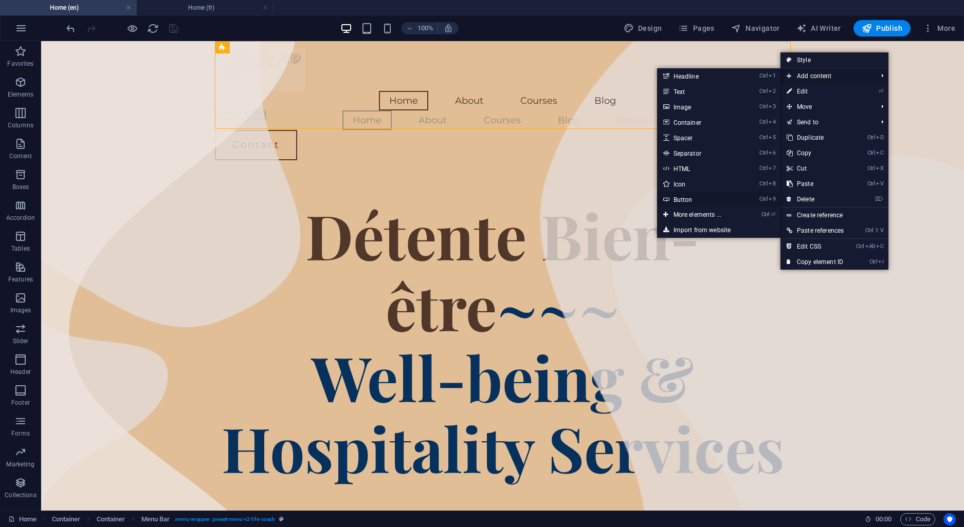
click at [684, 198] on link "Ctrl 9 Button" at bounding box center [699, 199] width 85 height 15
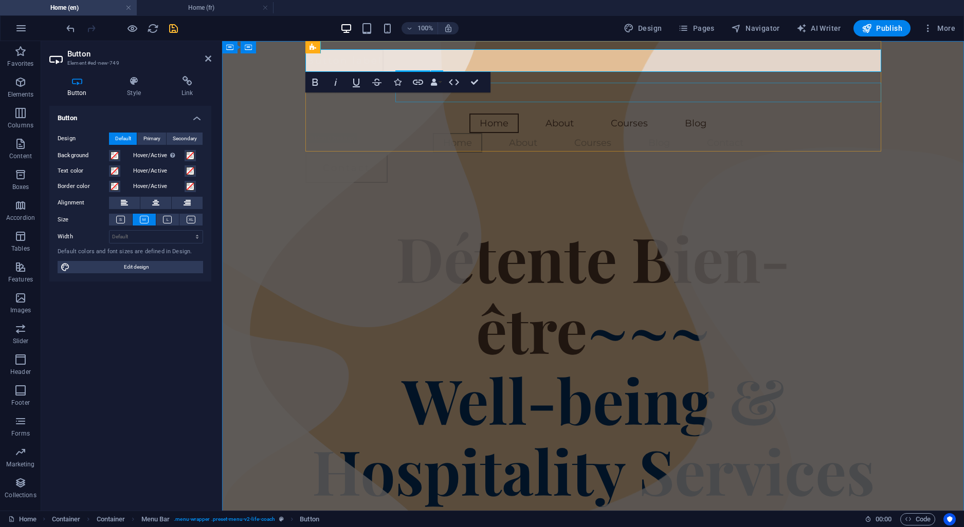
drag, startPoint x: 410, startPoint y: 50, endPoint x: 375, endPoint y: 57, distance: 35.6
click at [398, 93] on div "Button label Home About Courses Blog Home About Courses Blog Contact Contact" at bounding box center [593, 116] width 576 height 150
drag, startPoint x: 351, startPoint y: 64, endPoint x: 339, endPoint y: 162, distance: 99.5
drag, startPoint x: 341, startPoint y: 60, endPoint x: 319, endPoint y: 175, distance: 117.9
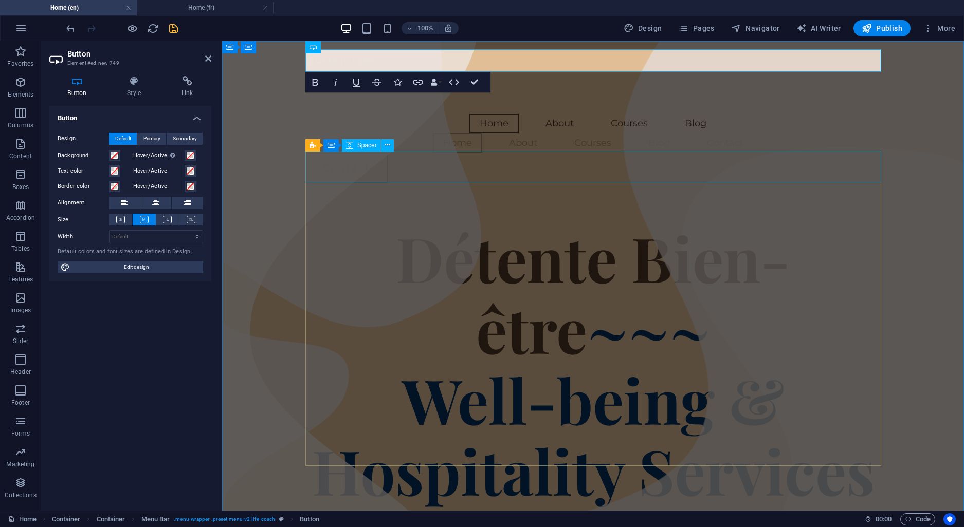
click at [369, 46] on icon at bounding box center [367, 47] width 6 height 11
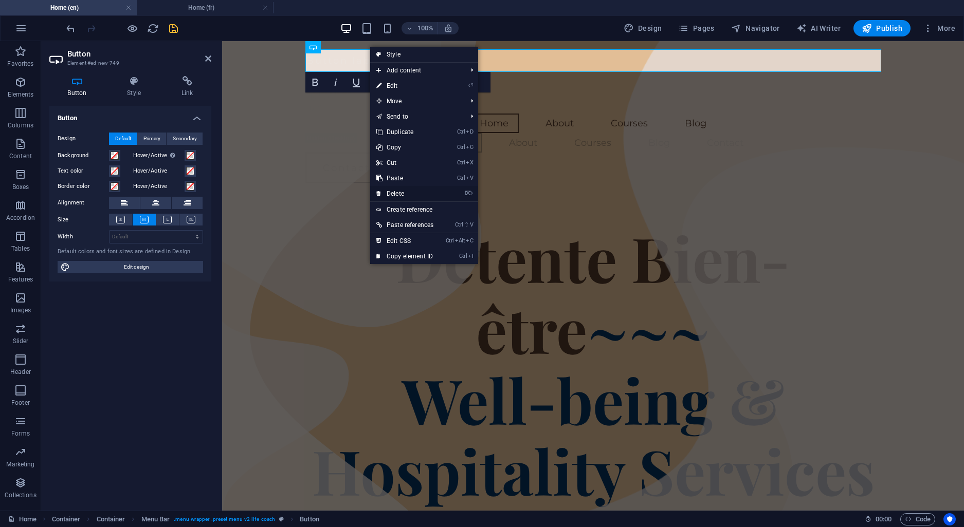
click at [403, 190] on link "⌦ Delete" at bounding box center [404, 193] width 69 height 15
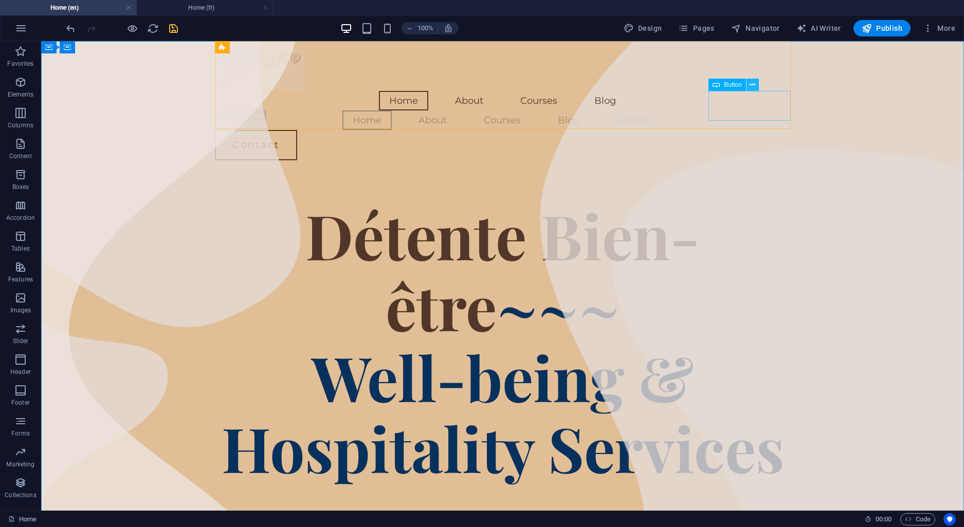
click at [751, 84] on icon at bounding box center [753, 85] width 6 height 11
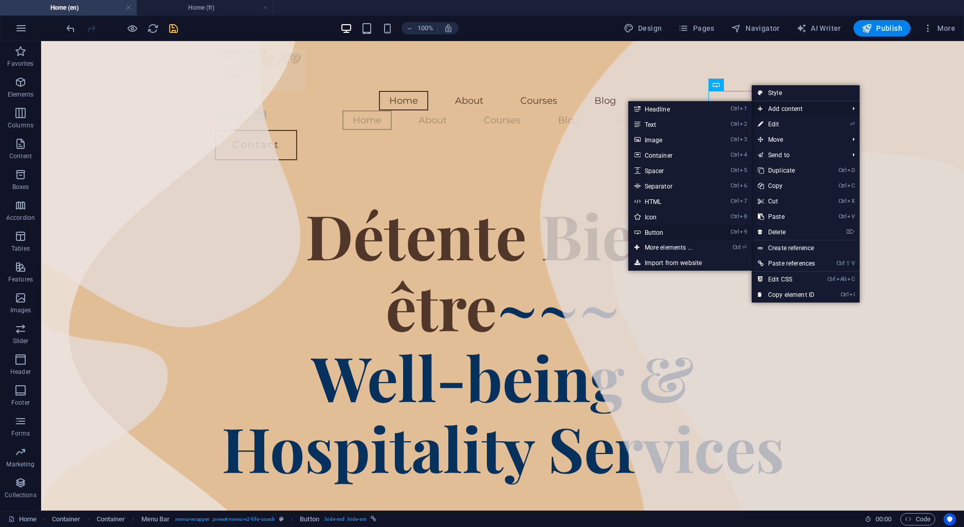
drag, startPoint x: 648, startPoint y: 229, endPoint x: 426, endPoint y: 188, distance: 226.4
click at [648, 229] on link "Ctrl 9 Button" at bounding box center [670, 232] width 85 height 15
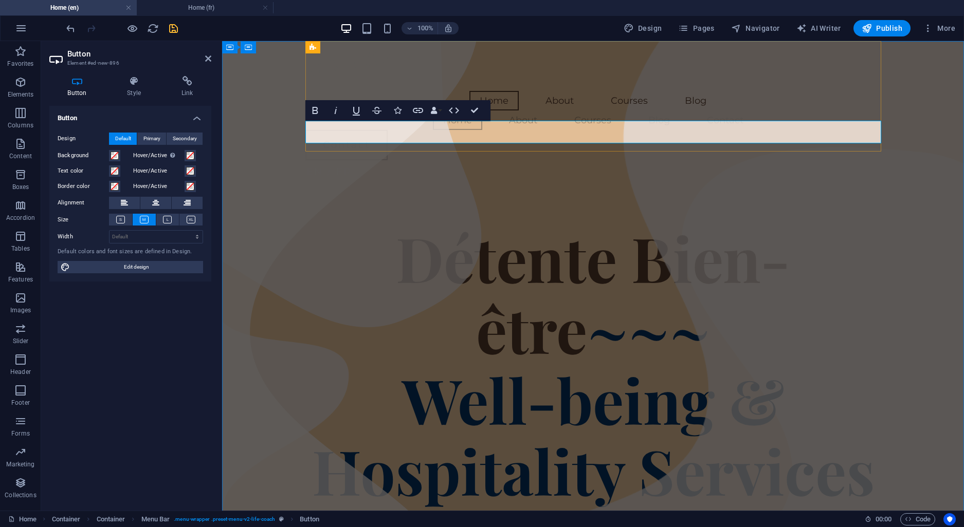
click at [361, 160] on div "EN / FR" at bounding box center [593, 171] width 576 height 23
drag, startPoint x: 352, startPoint y: 129, endPoint x: 305, endPoint y: 127, distance: 46.8
click at [305, 160] on div "EN / FR" at bounding box center [593, 171] width 576 height 23
click at [336, 112] on icon "button" at bounding box center [336, 110] width 12 height 12
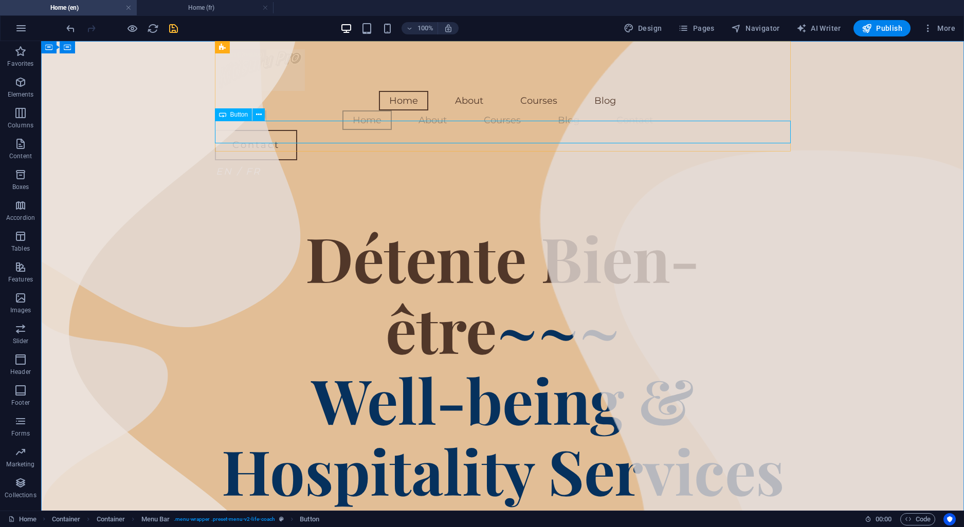
click at [249, 121] on div "Button" at bounding box center [243, 114] width 57 height 13
click at [248, 160] on div "EN / FR" at bounding box center [503, 171] width 576 height 23
click at [261, 115] on icon at bounding box center [259, 114] width 6 height 11
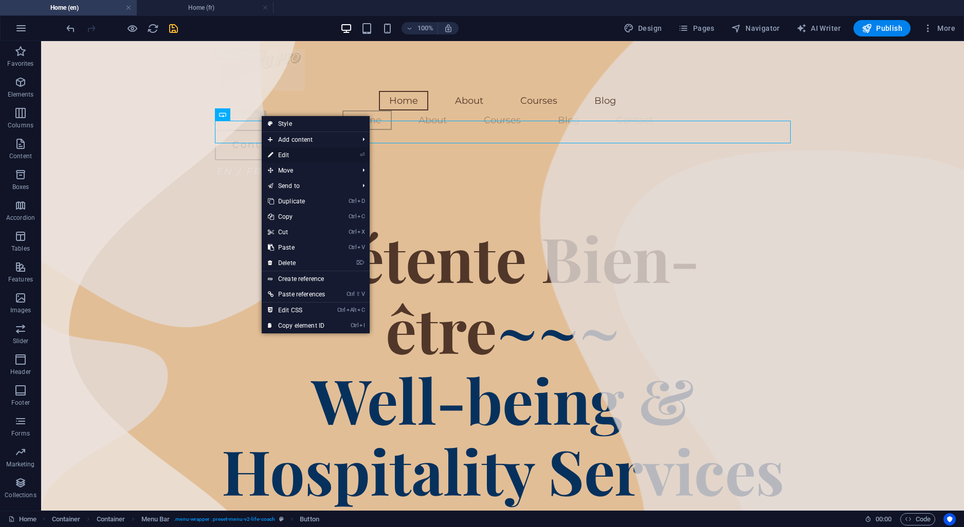
click at [288, 159] on link "⏎ Edit" at bounding box center [296, 155] width 69 height 15
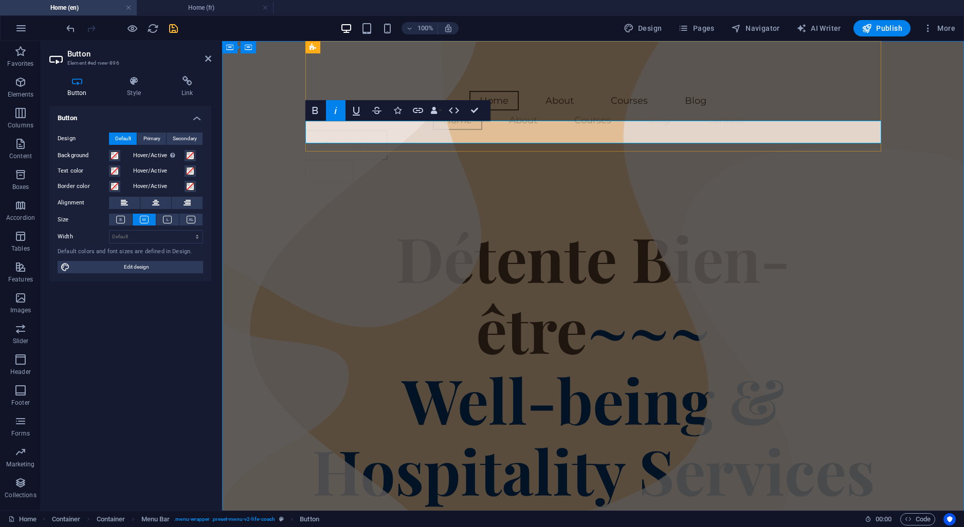
click at [335, 166] on em "EN / FR" at bounding box center [328, 171] width 45 height 11
click at [320, 166] on em "EN / FR" at bounding box center [328, 171] width 45 height 11
click at [588, 121] on div "Home About Courses Blog Home About Courses Blog Contact Contact EN / FR" at bounding box center [593, 116] width 576 height 150
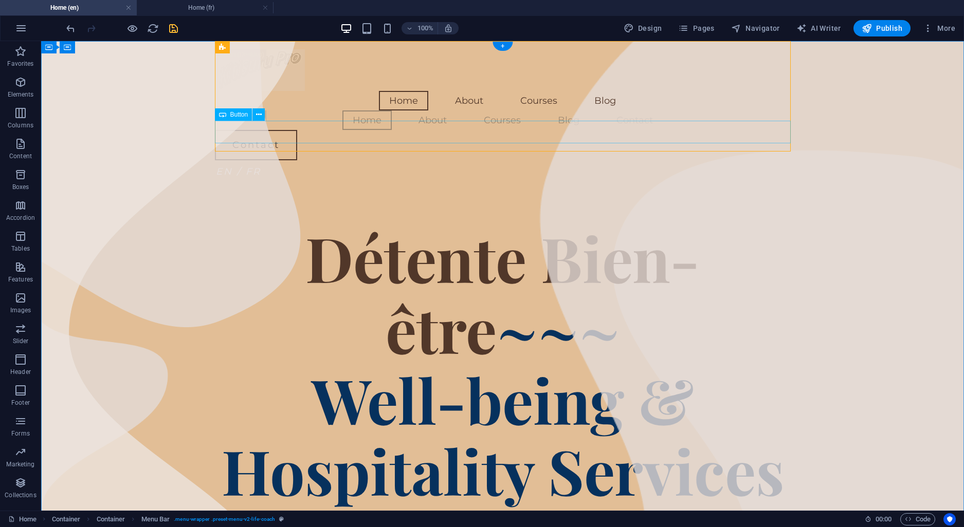
click at [491, 160] on div "EN / FR" at bounding box center [503, 171] width 576 height 23
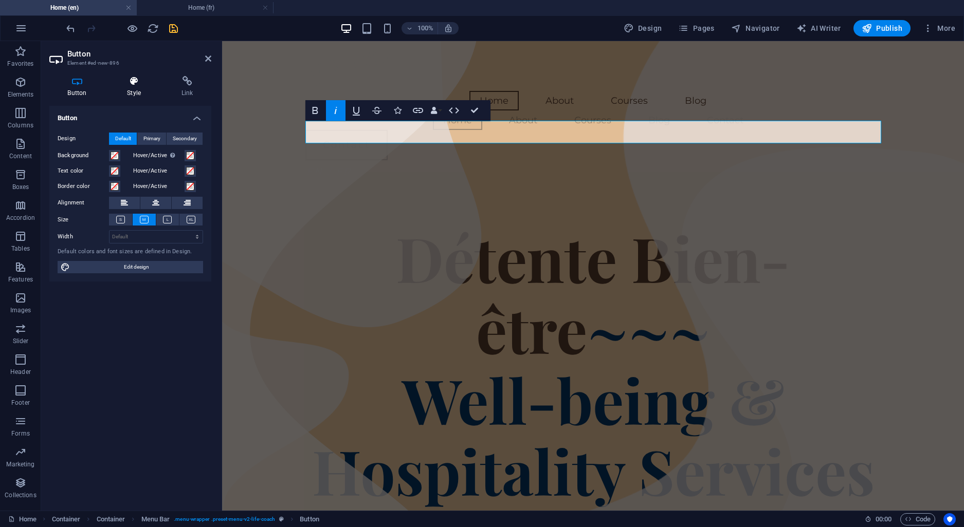
click at [133, 89] on h4 "Style" at bounding box center [136, 87] width 54 height 22
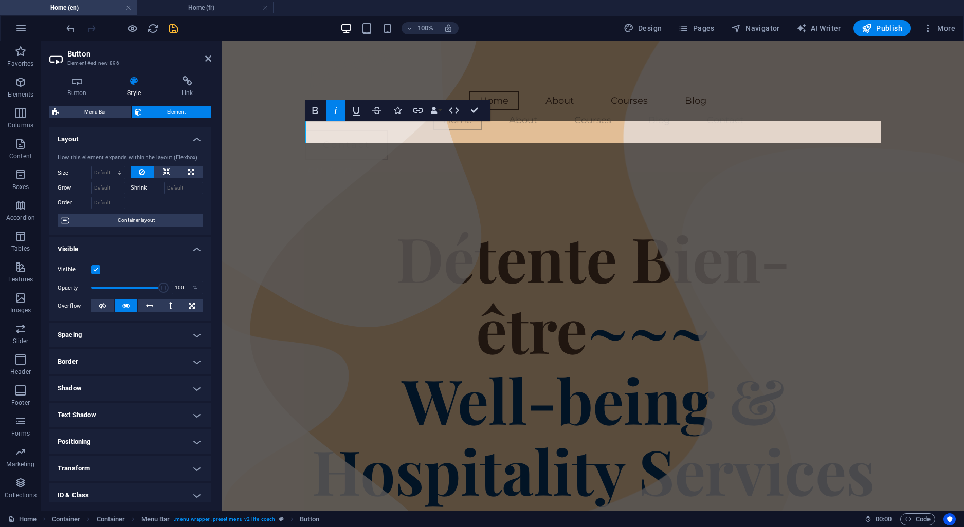
click at [196, 442] on h4 "Positioning" at bounding box center [130, 442] width 162 height 25
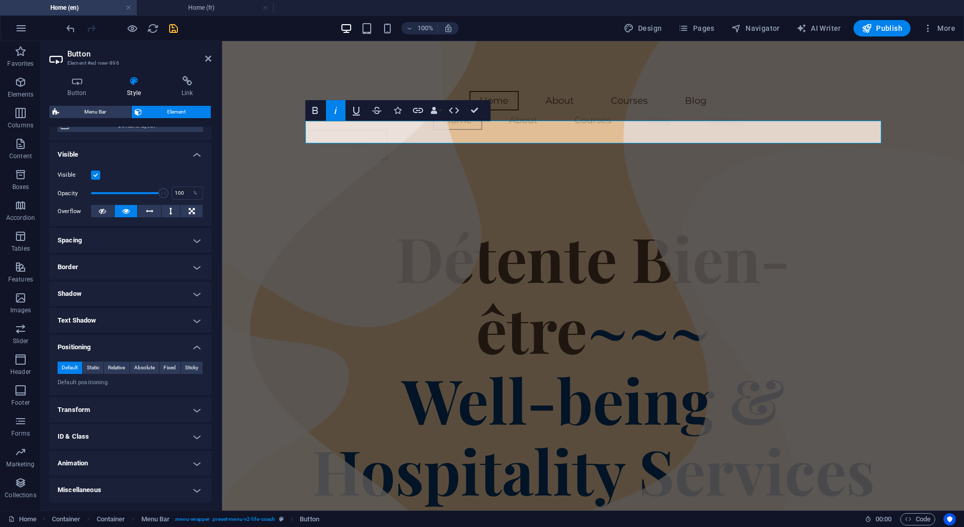
scroll to position [0, 0]
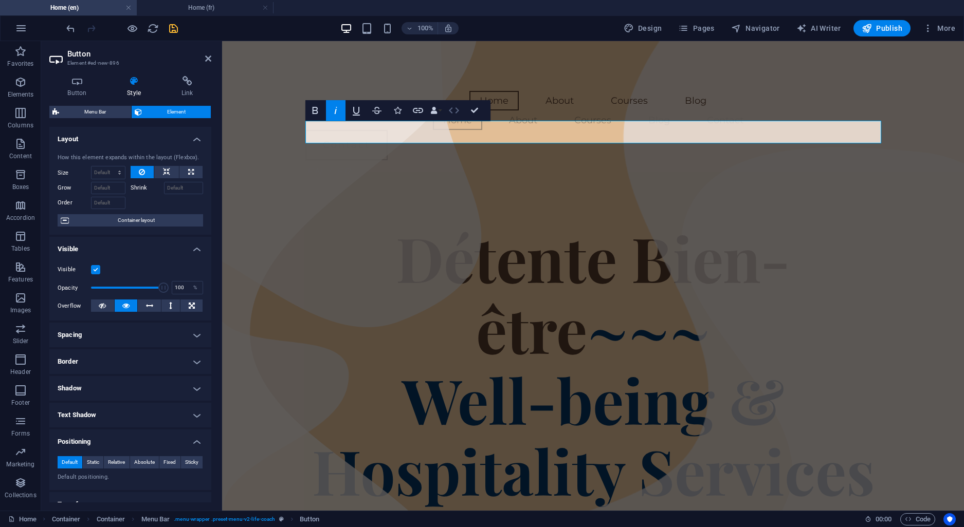
click at [450, 111] on icon "button" at bounding box center [454, 110] width 12 height 12
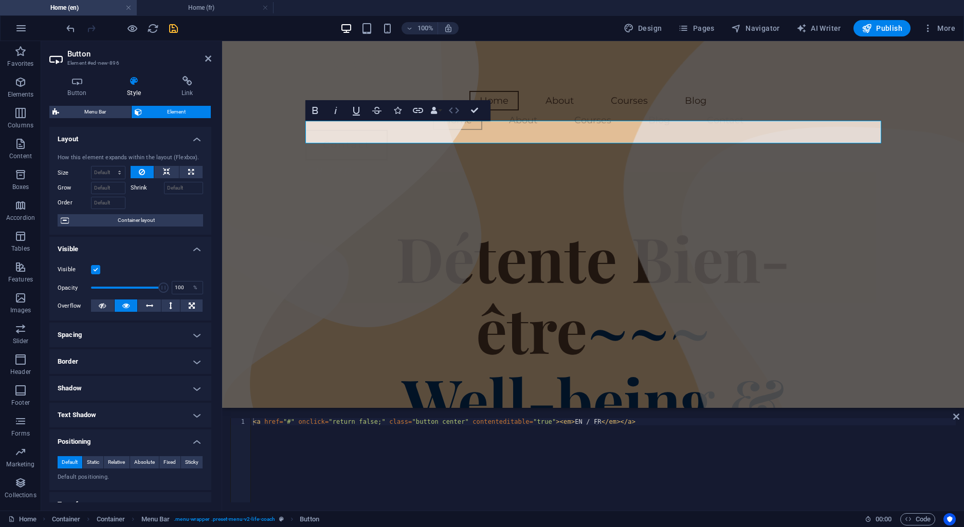
click at [450, 111] on icon "button" at bounding box center [454, 110] width 12 height 12
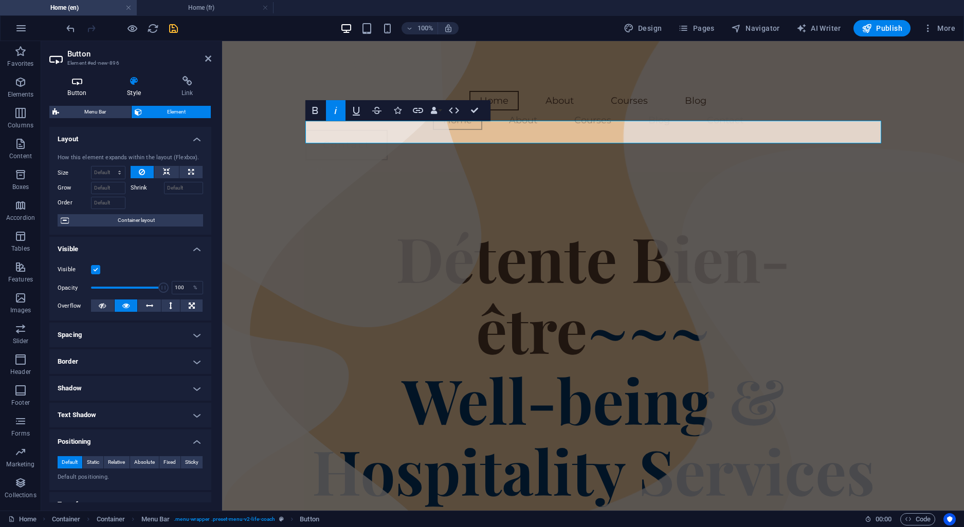
click at [76, 82] on icon at bounding box center [77, 81] width 56 height 10
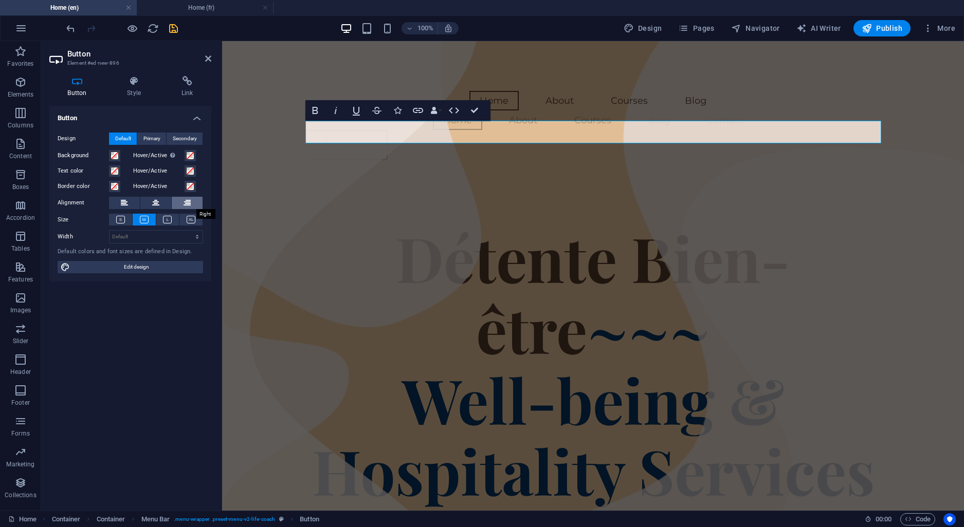
click at [192, 203] on button at bounding box center [187, 203] width 31 height 12
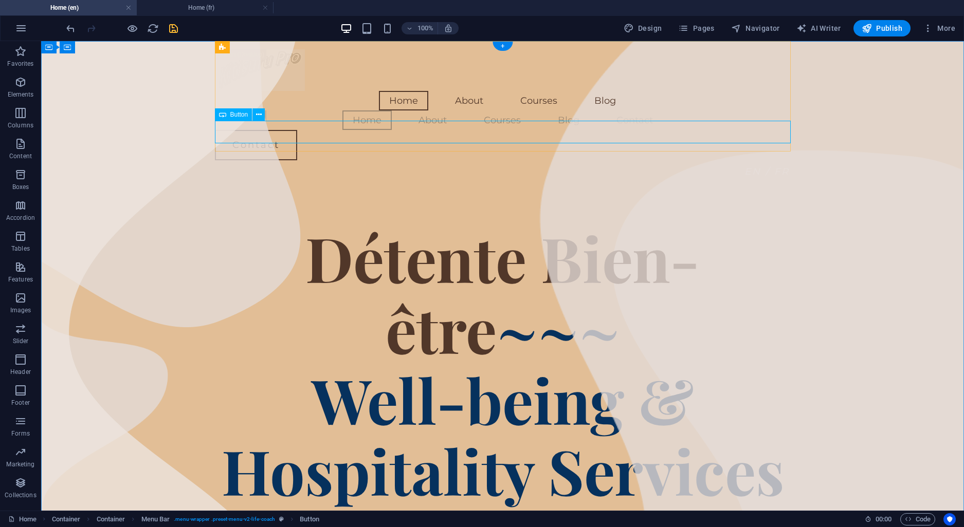
click at [779, 160] on div "EN / FR" at bounding box center [503, 171] width 576 height 23
click at [256, 114] on icon at bounding box center [259, 114] width 6 height 11
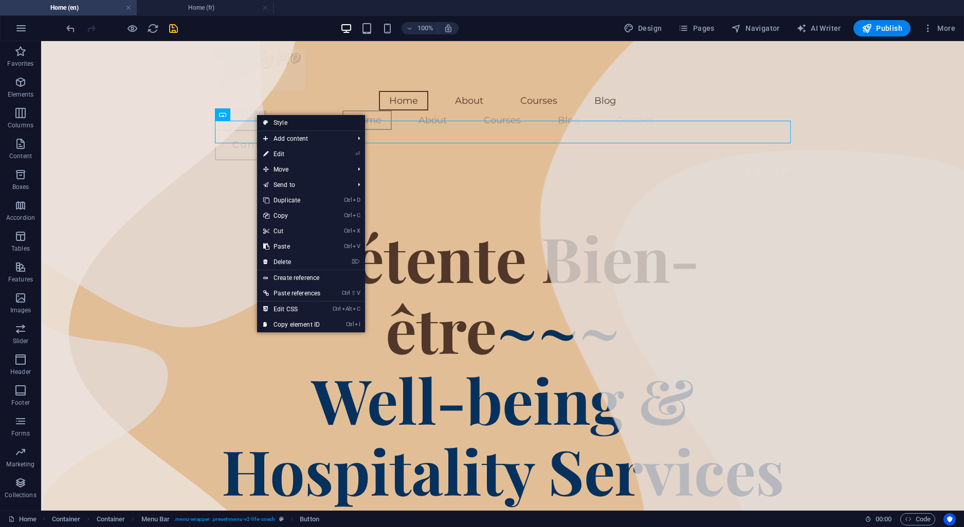
click at [266, 122] on icon at bounding box center [265, 122] width 5 height 15
select select "rem"
select select "hover_border"
select select "px"
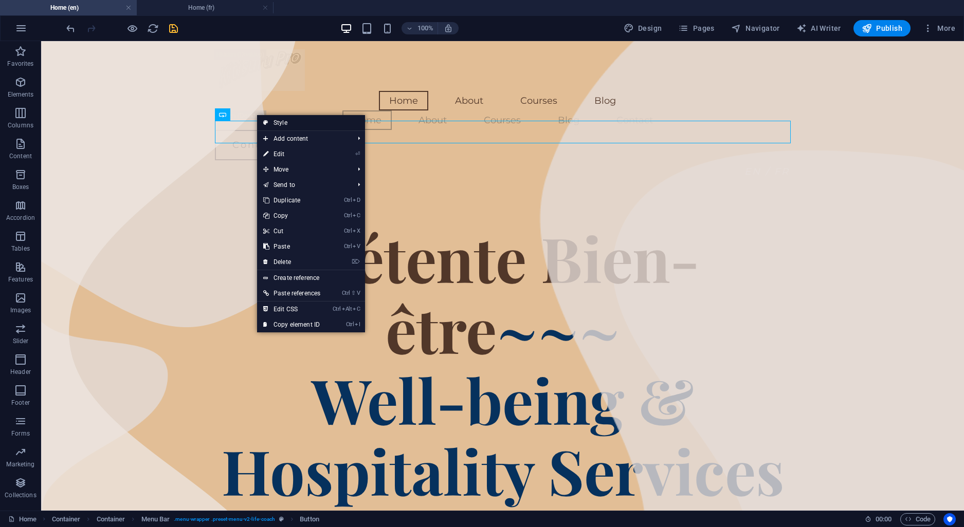
select select "rem"
select select "px"
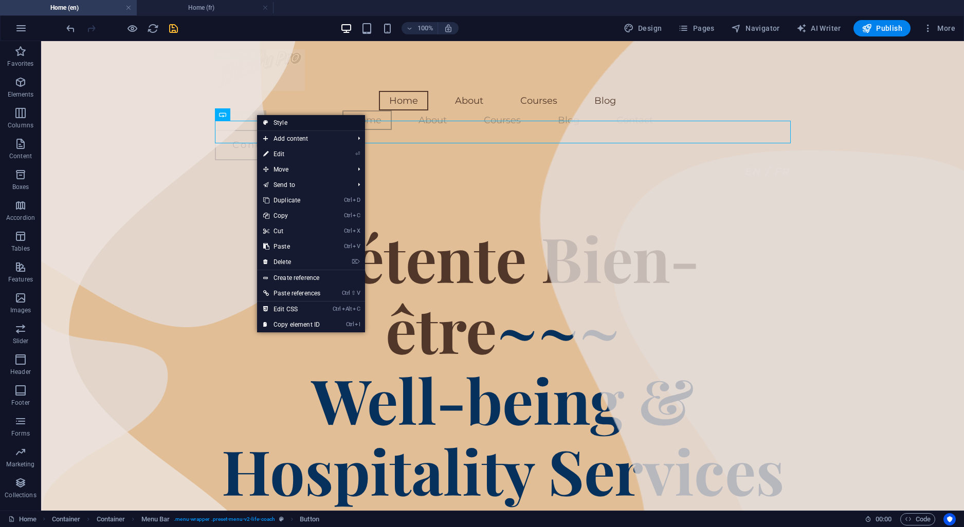
select select "px"
select select
select select "px"
select select "rem"
select select "px"
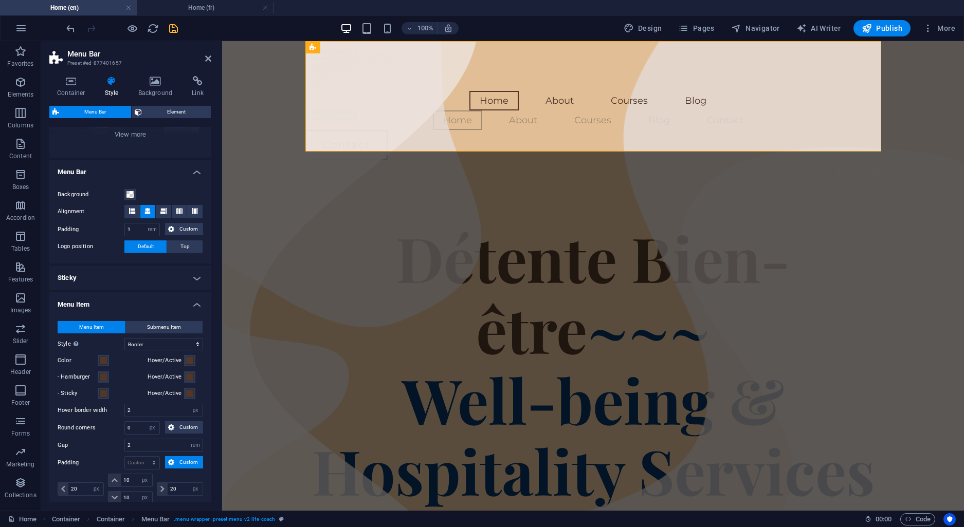
scroll to position [147, 0]
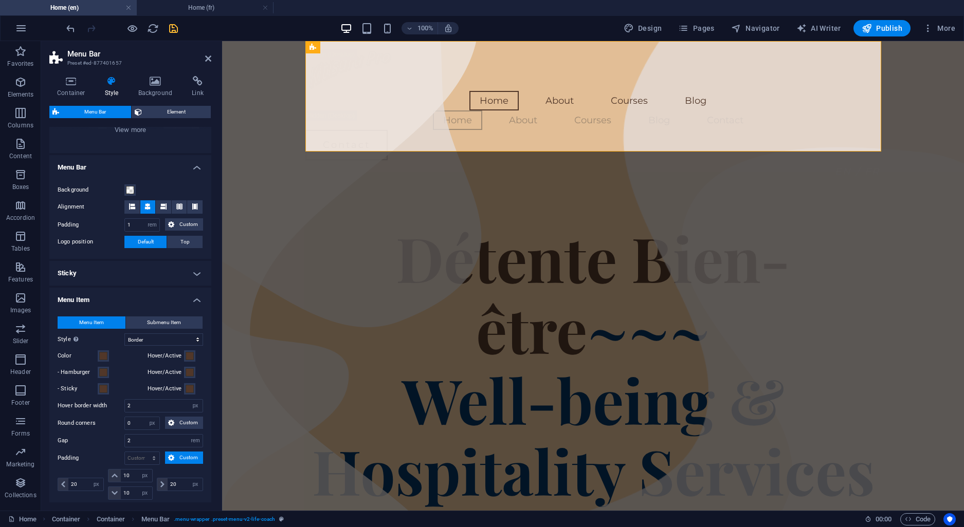
click at [195, 170] on h4 "Menu Bar" at bounding box center [130, 164] width 162 height 19
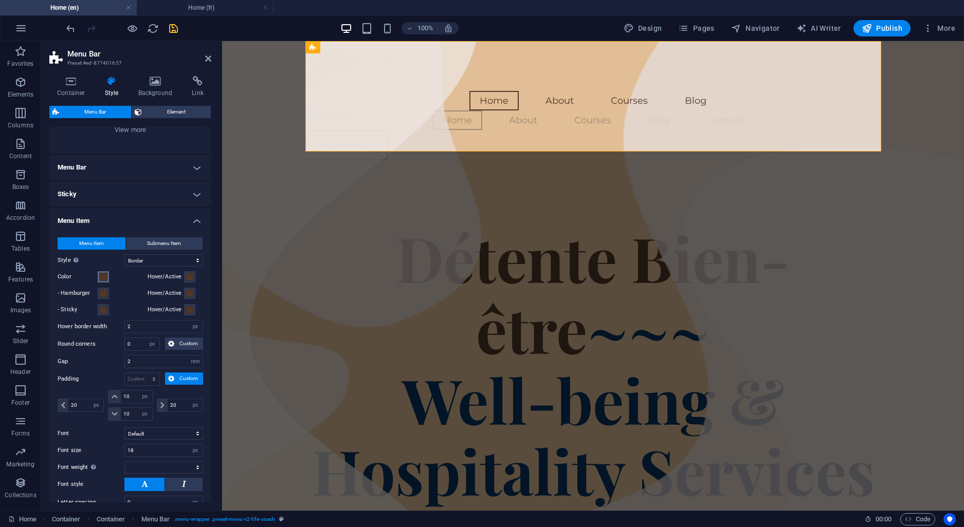
click at [103, 279] on span at bounding box center [103, 277] width 8 height 8
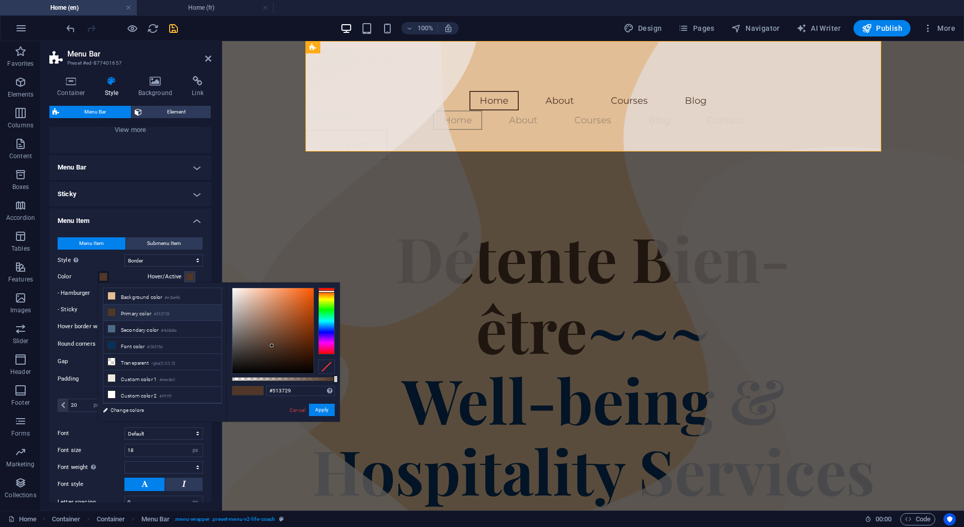
click at [132, 280] on div "Color" at bounding box center [101, 277] width 86 height 12
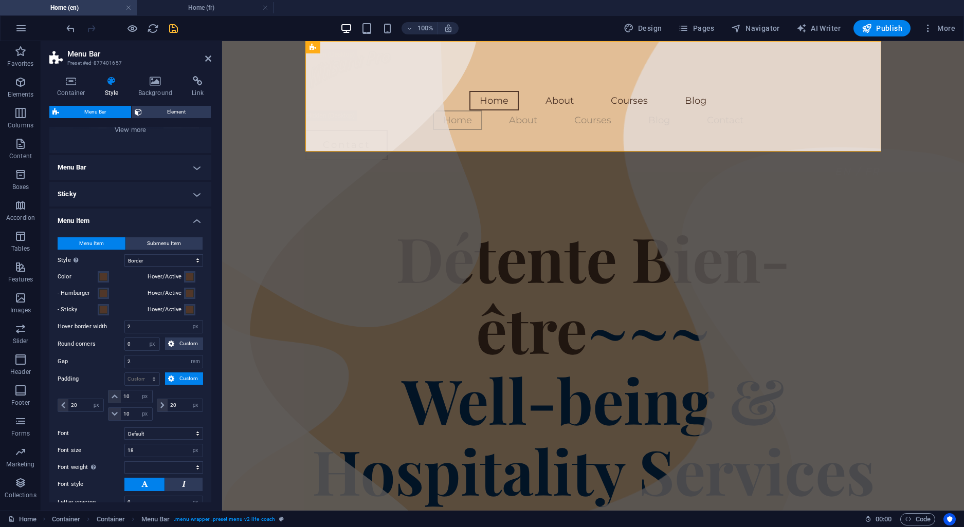
select select
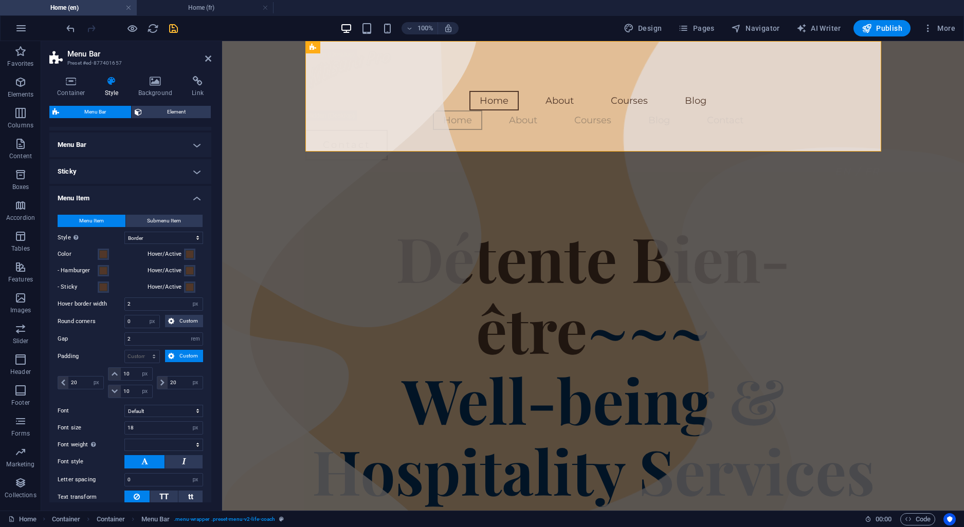
scroll to position [195, 0]
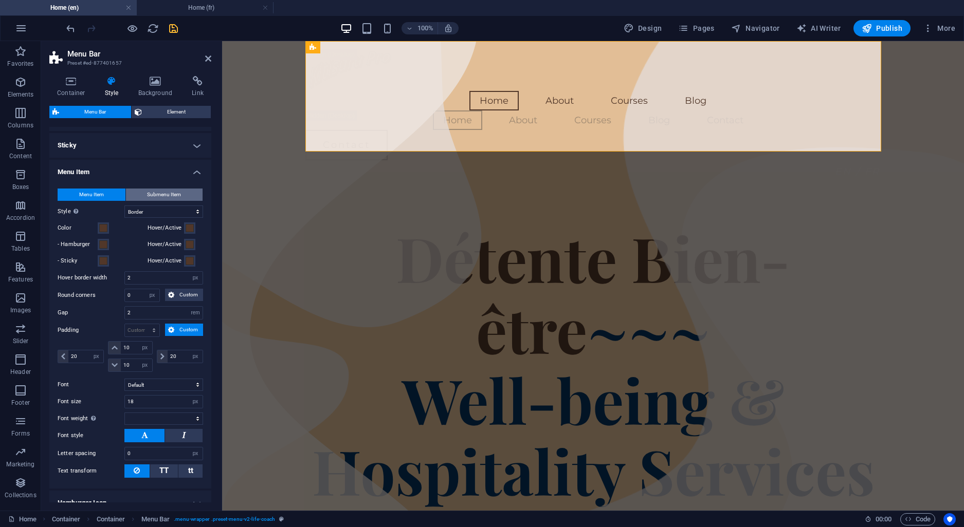
click at [184, 192] on button "Submenu Item" at bounding box center [164, 195] width 77 height 12
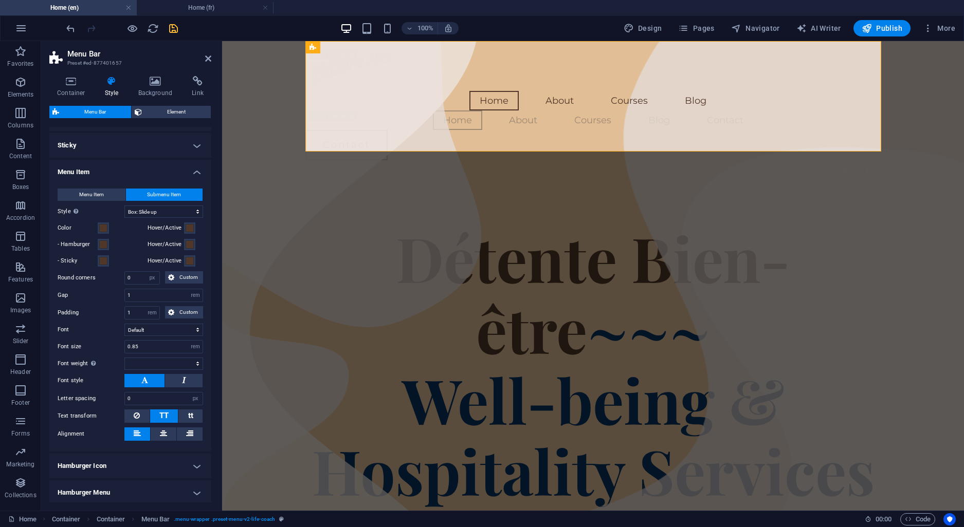
select select
click at [195, 173] on h4 "Menu Item" at bounding box center [130, 169] width 162 height 19
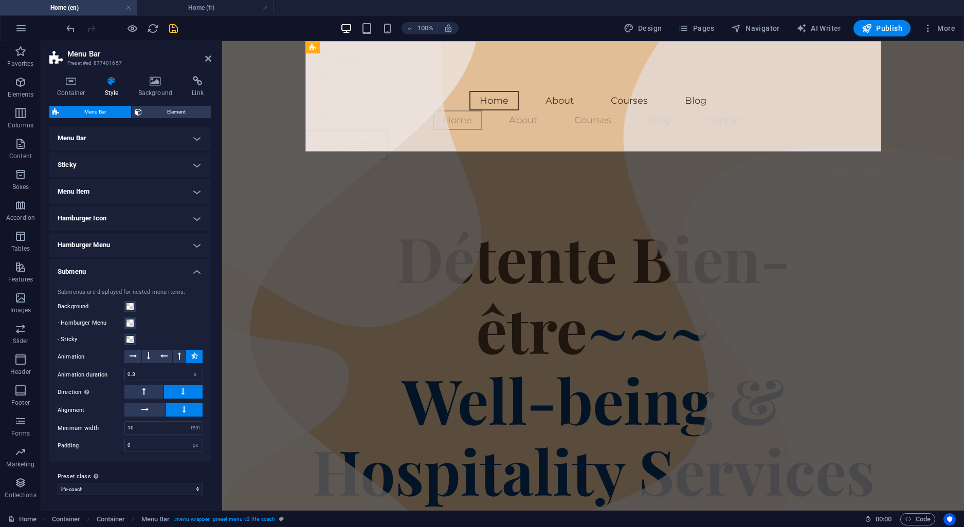
click at [199, 273] on h4 "Submenu" at bounding box center [130, 269] width 162 height 19
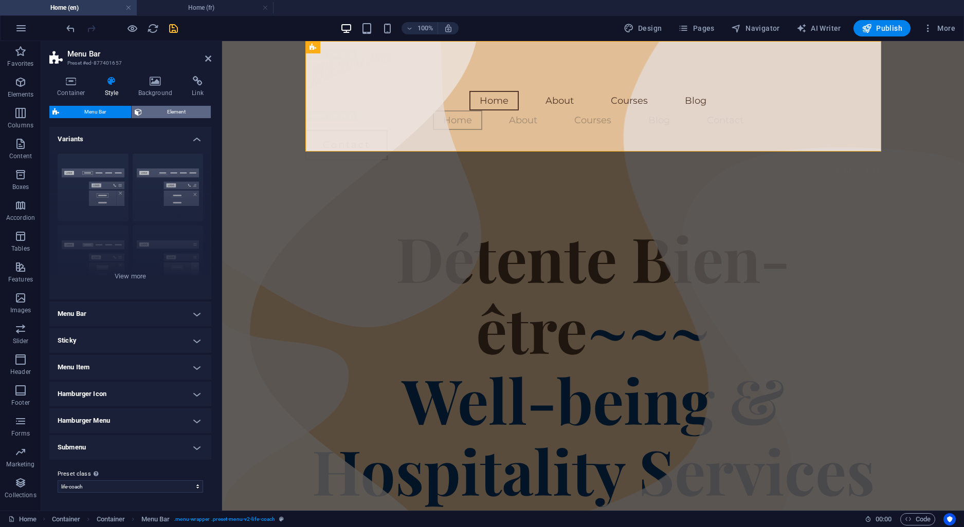
click at [188, 118] on span "Element" at bounding box center [176, 112] width 63 height 12
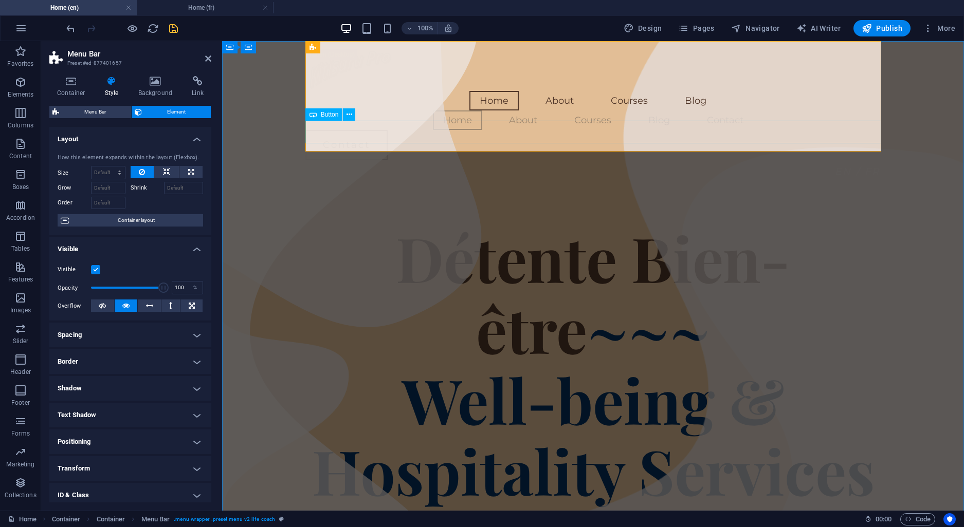
click at [742, 160] on div "EN / FR" at bounding box center [593, 171] width 576 height 23
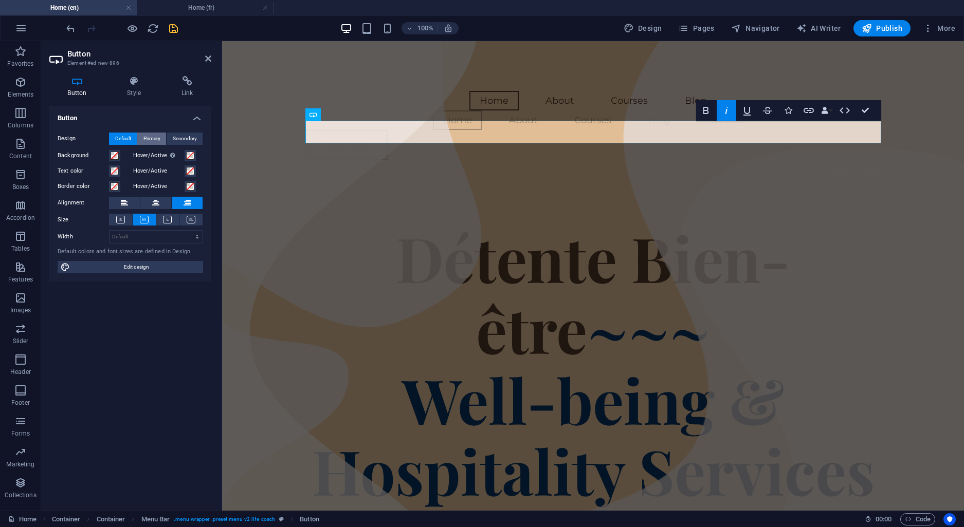
click at [153, 139] on span "Primary" at bounding box center [151, 139] width 17 height 12
click at [135, 267] on span "Edit design" at bounding box center [136, 267] width 127 height 12
select select "px"
select select "400"
select select "px"
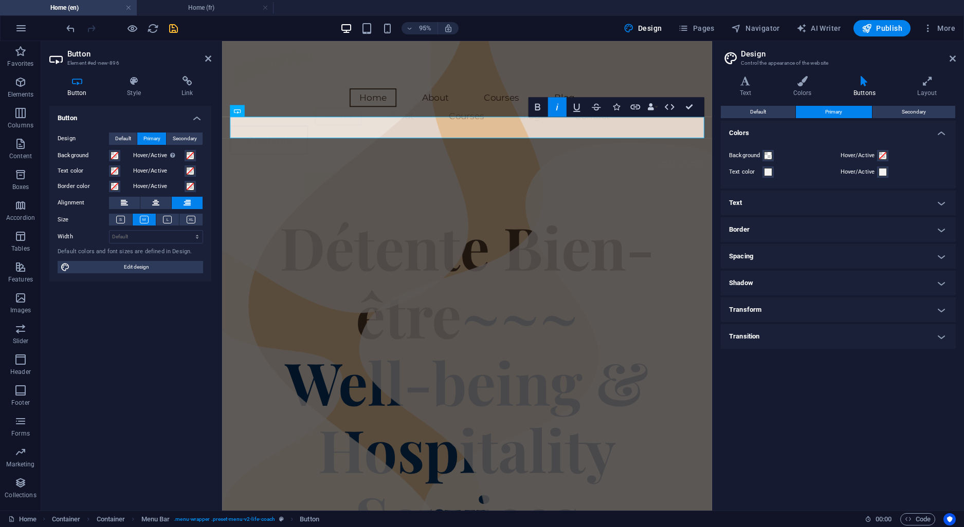
click at [936, 202] on h4 "Text" at bounding box center [838, 203] width 235 height 25
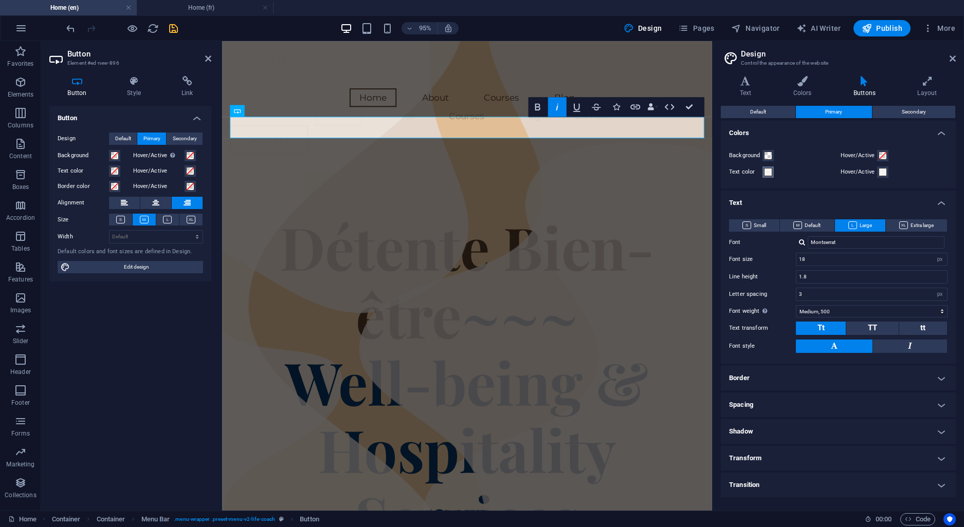
click at [768, 172] on span at bounding box center [768, 172] width 8 height 8
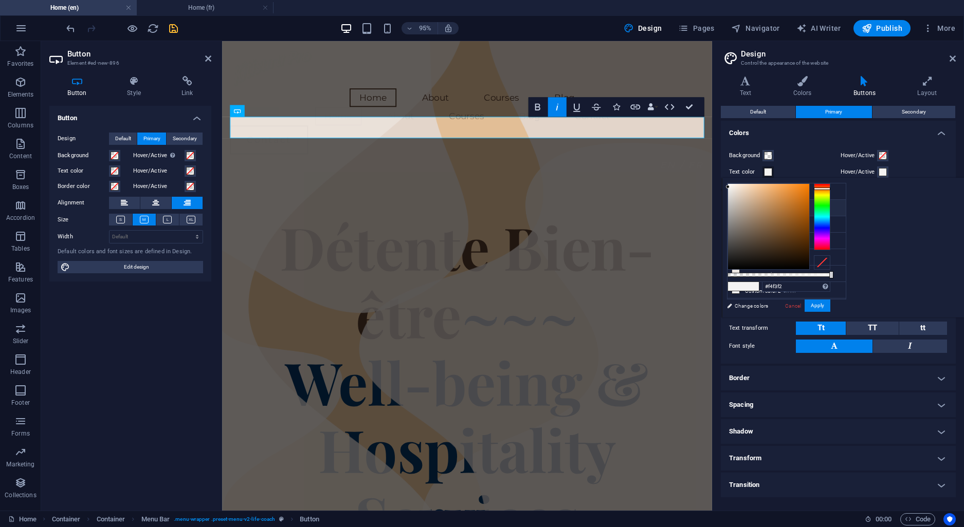
click at [750, 205] on li "Primary color #513729" at bounding box center [786, 208] width 118 height 16
type input "#513729"
click at [830, 305] on button "Apply" at bounding box center [818, 306] width 26 height 12
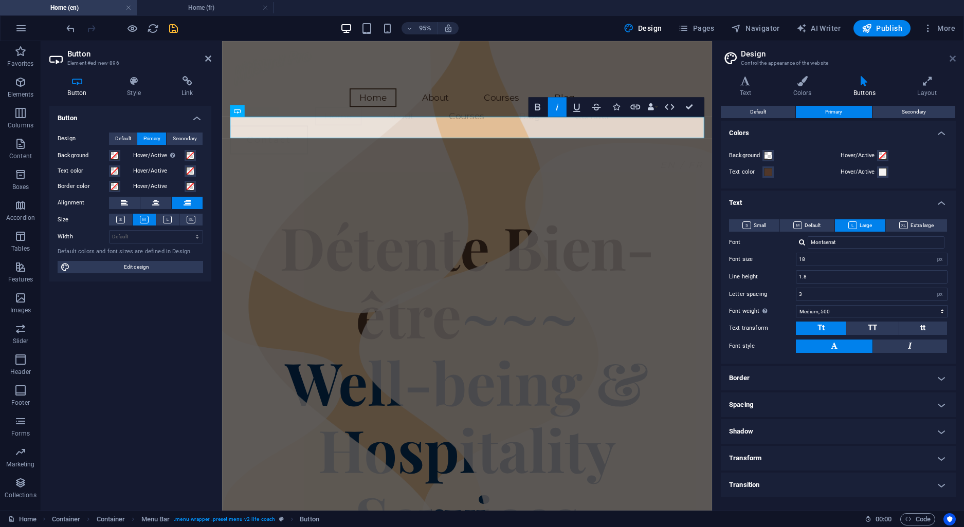
click at [954, 61] on icon at bounding box center [952, 58] width 6 height 8
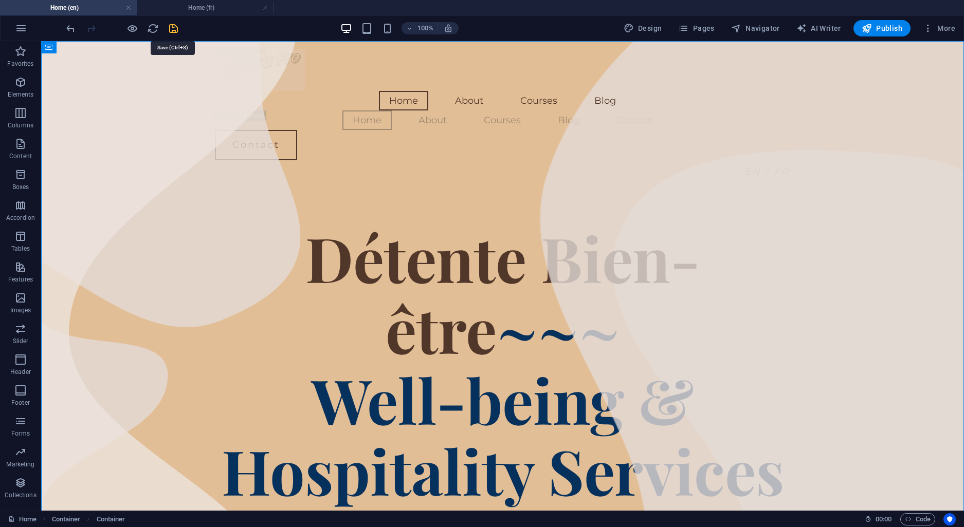
click at [172, 29] on icon "save" at bounding box center [174, 29] width 12 height 12
